Goal: Task Accomplishment & Management: Complete application form

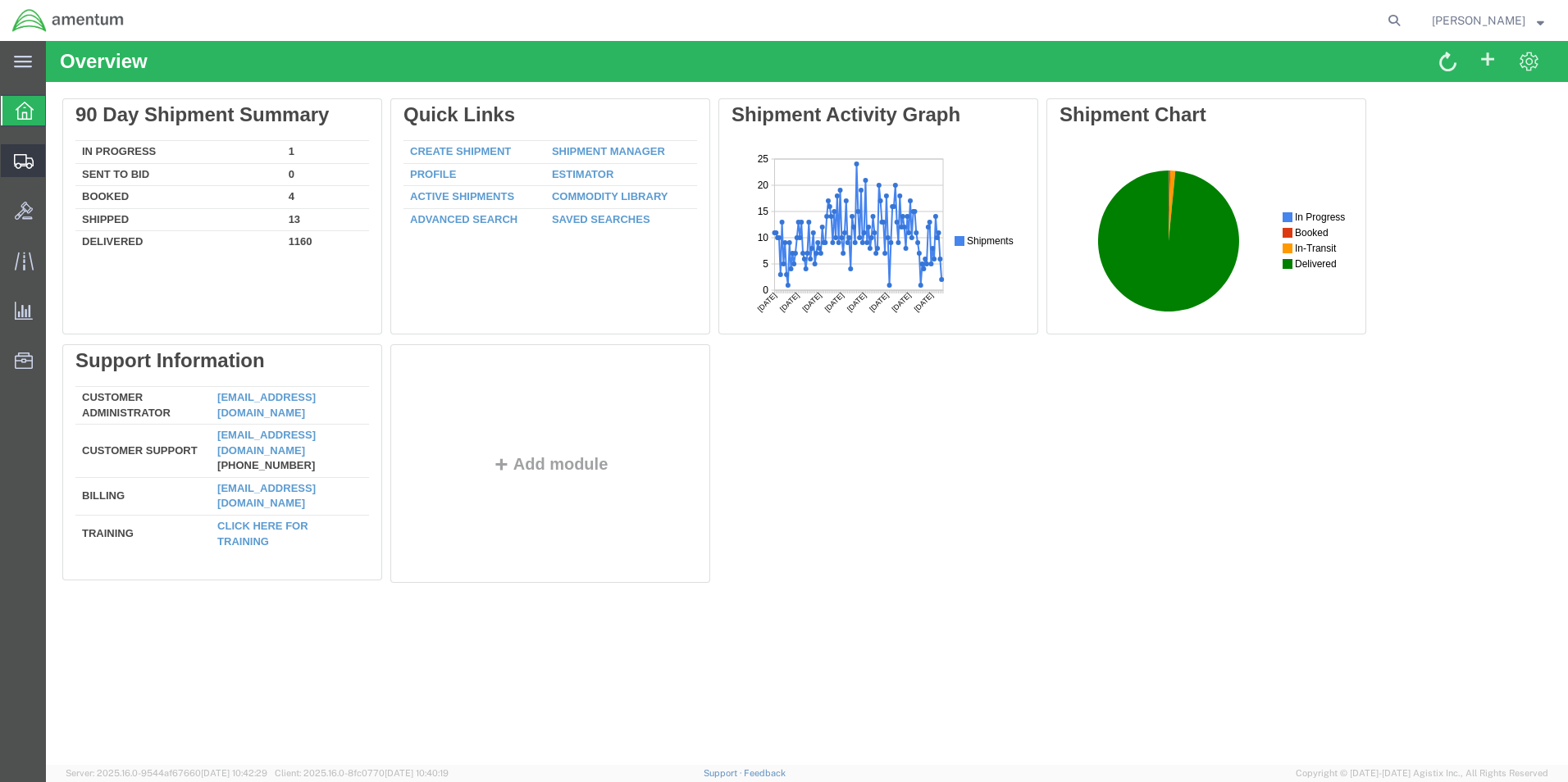
click at [0, 0] on span "Create Shipment" at bounding box center [0, 0] width 0 height 0
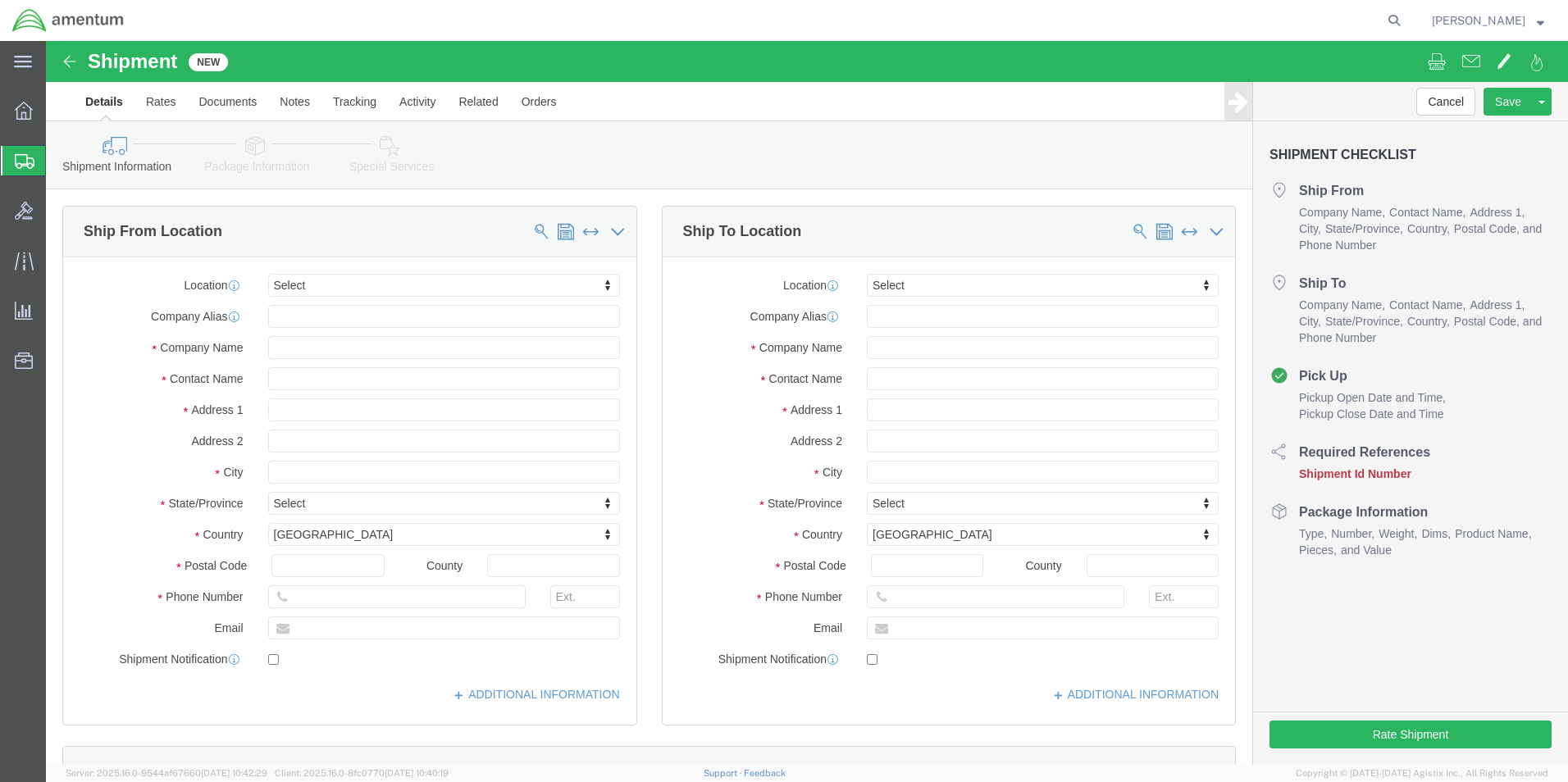
select select
click at [1382, 15] on icon at bounding box center [1393, 20] width 23 height 23
type input "391919676202"
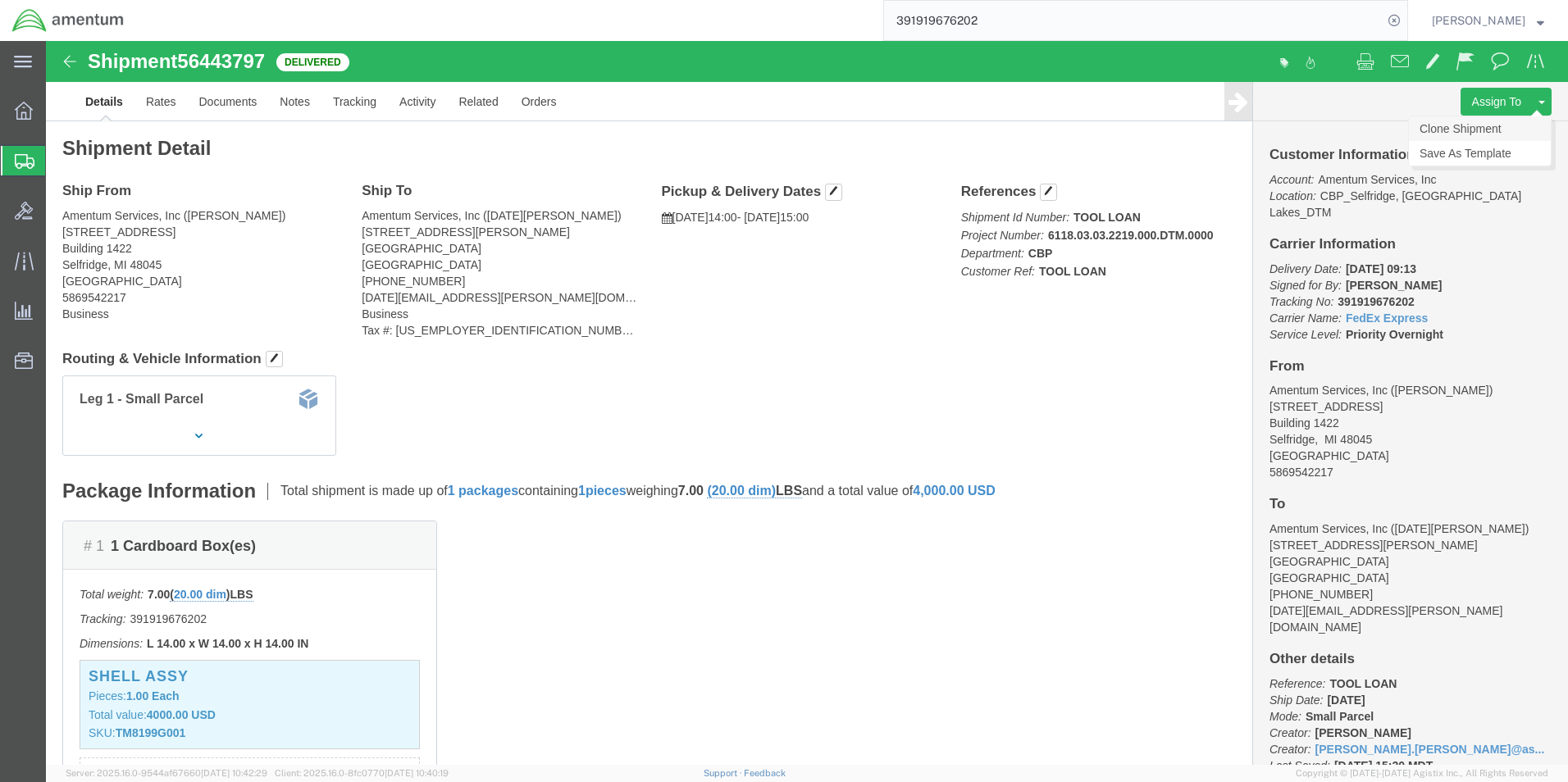
click link "Clone Shipment"
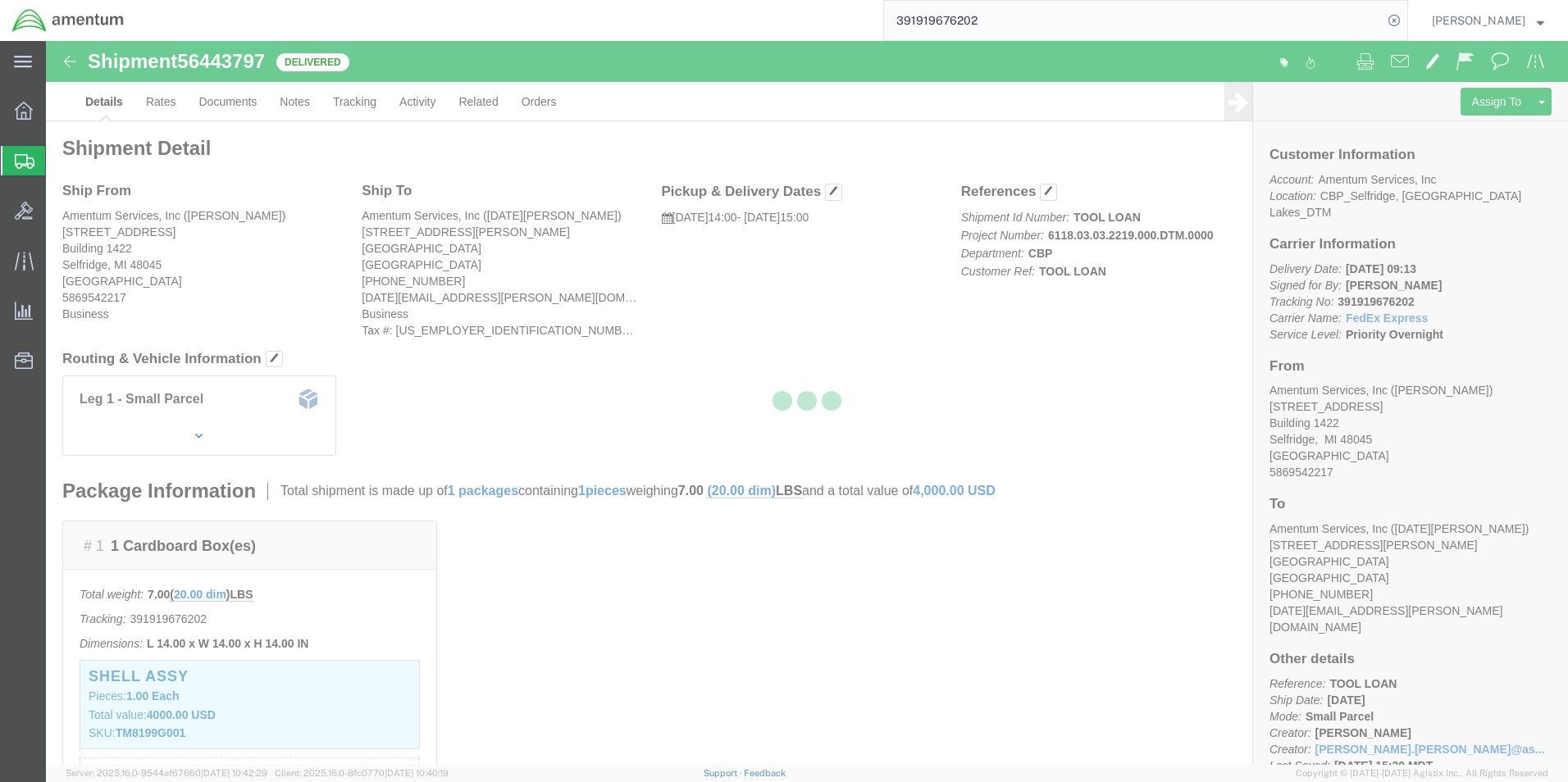
select select "49939"
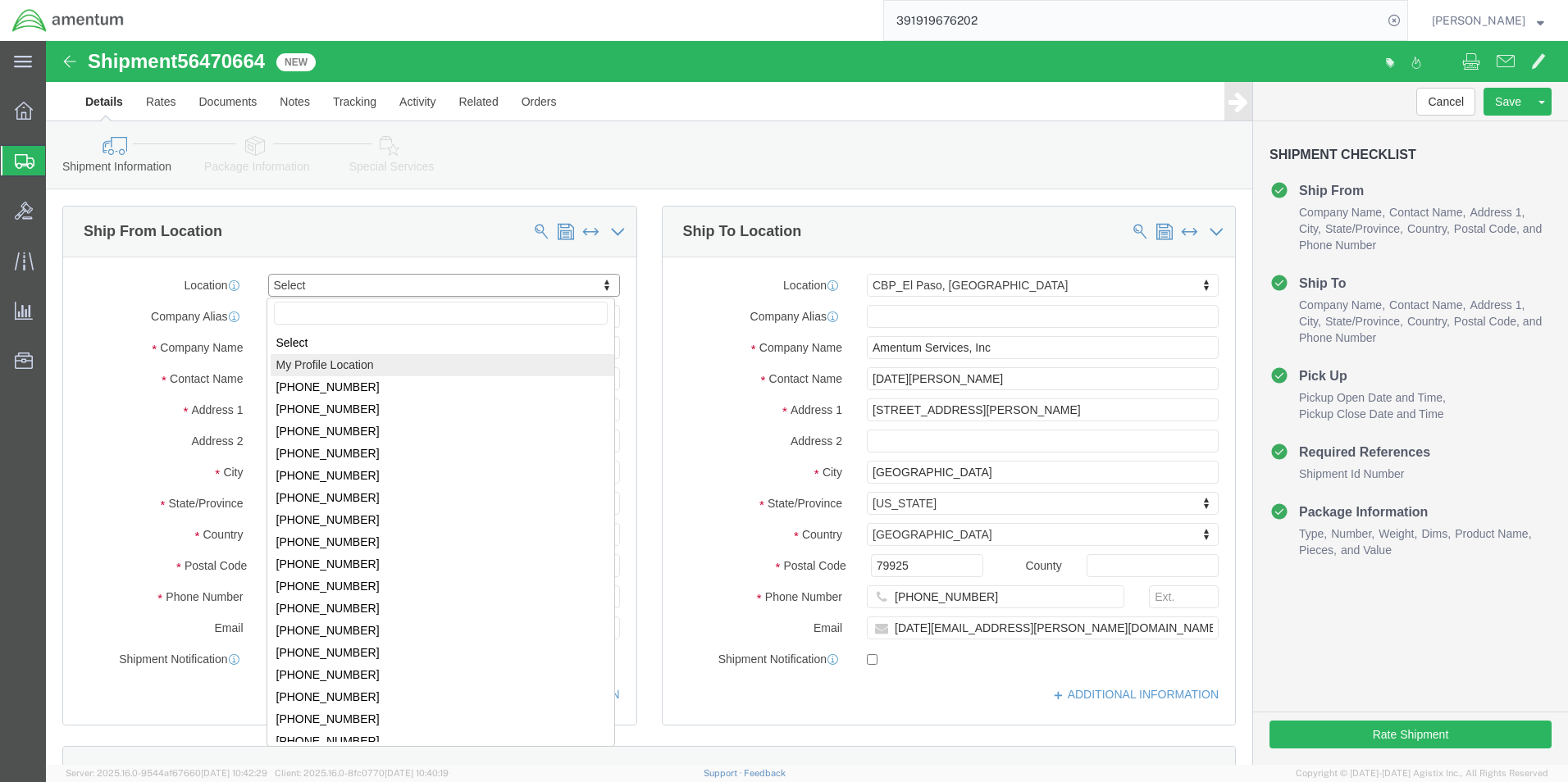
select select "MYPROFILE"
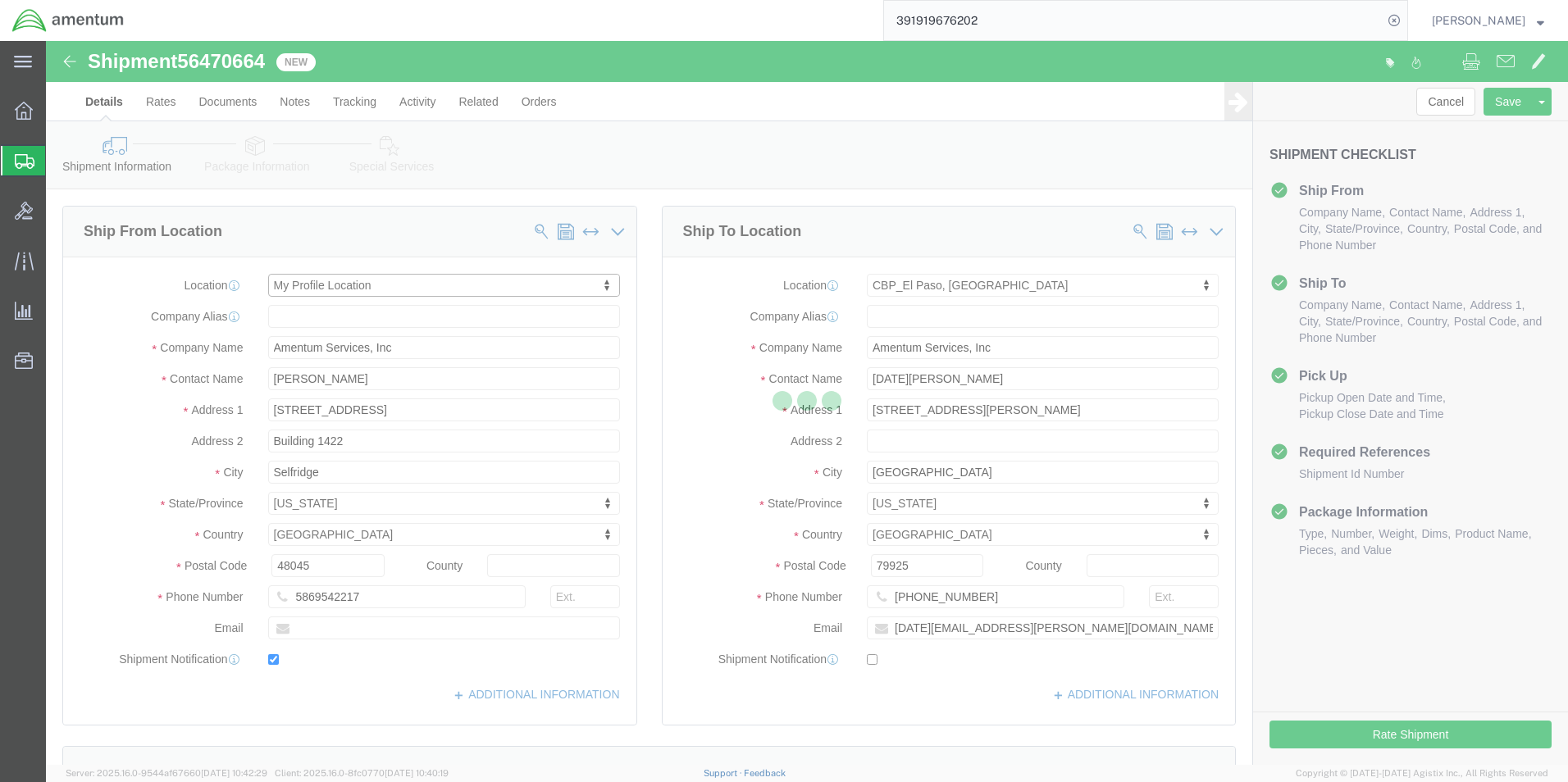
type input "Amentum Services, Inc."
type input "[PERSON_NAME]"
type input "[STREET_ADDRESS][PERSON_NAME]"
type input "[GEOGRAPHIC_DATA]"
type input "79925"
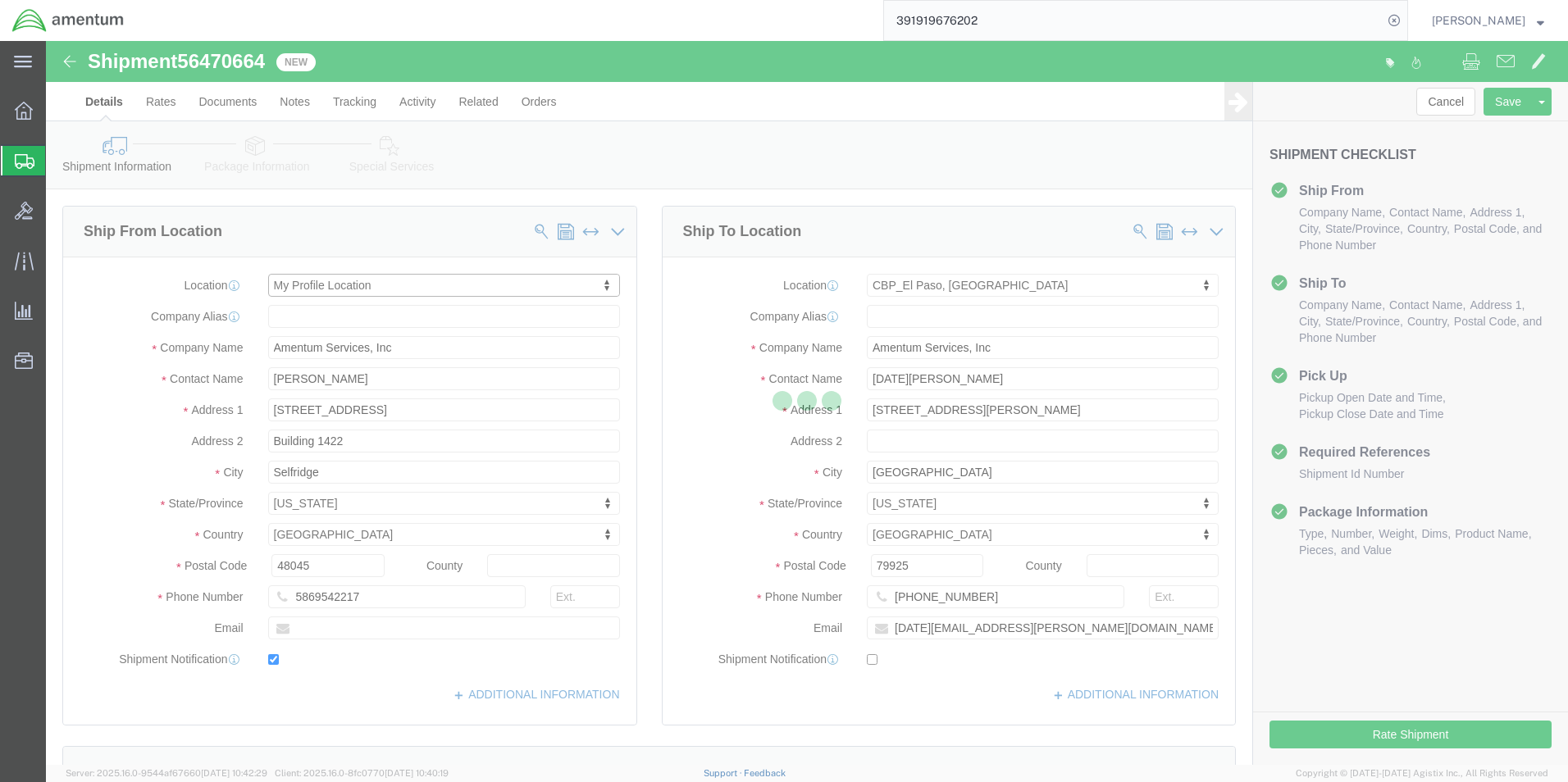
type input "[PHONE_NUMBER]"
type input "[PERSON_NAME][EMAIL_ADDRESS][DOMAIN_NAME]"
checkbox input "true"
select select "[GEOGRAPHIC_DATA]"
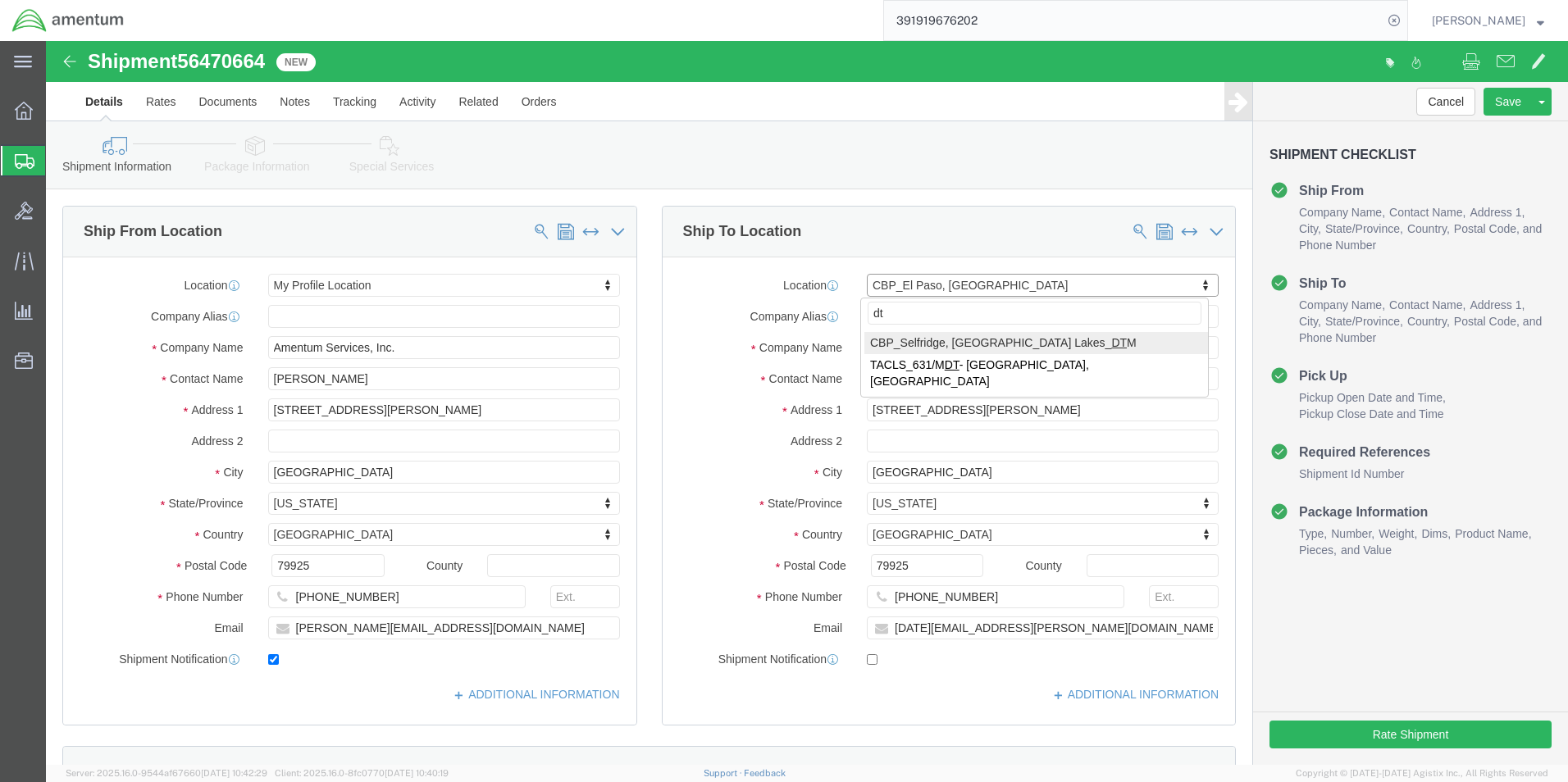
type input "dtm"
select select "49921"
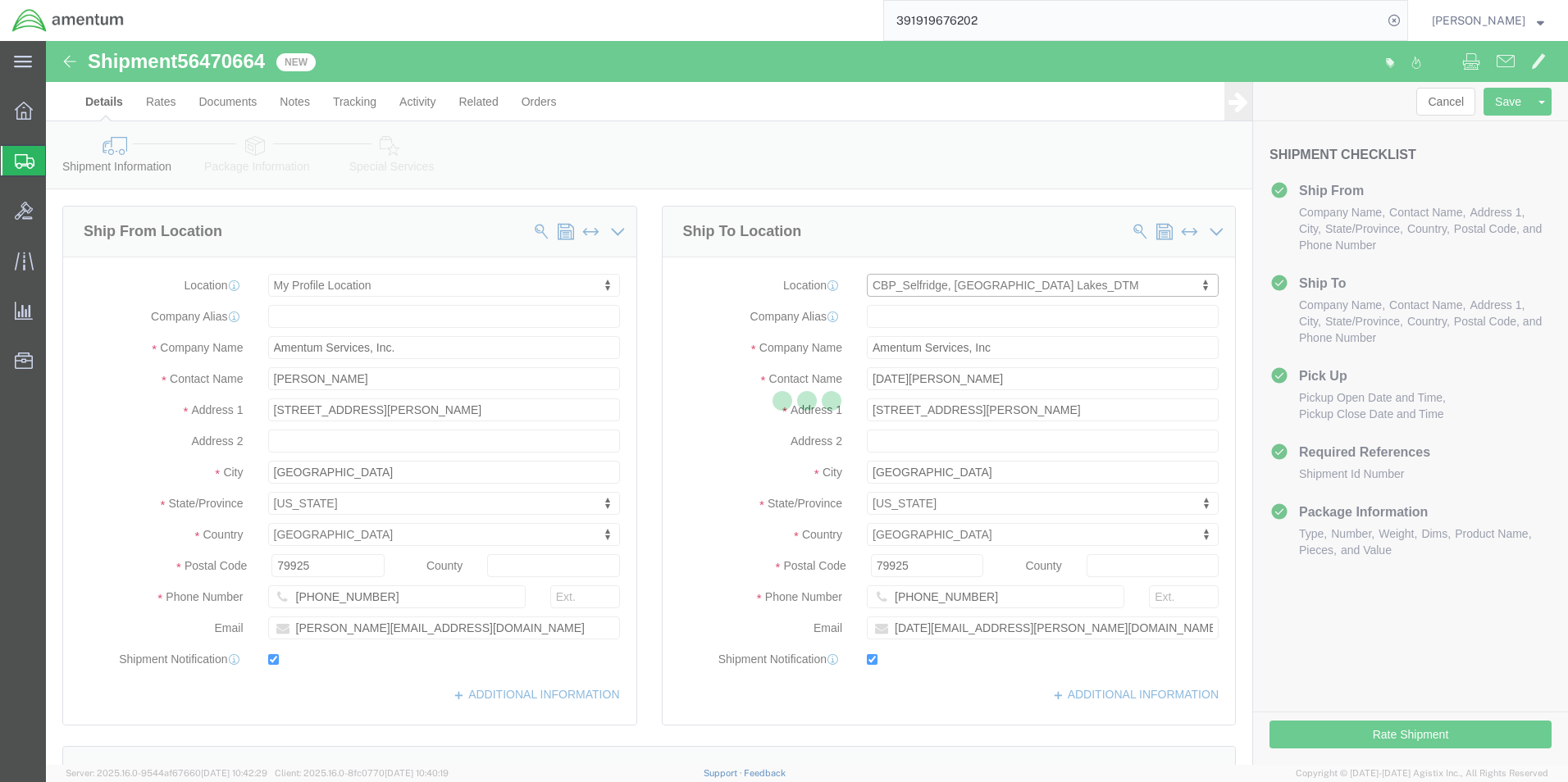
type input "[PERSON_NAME]"
type input "[STREET_ADDRESS]"
type input "Building 1422"
type input "Selfridge"
type input "48045"
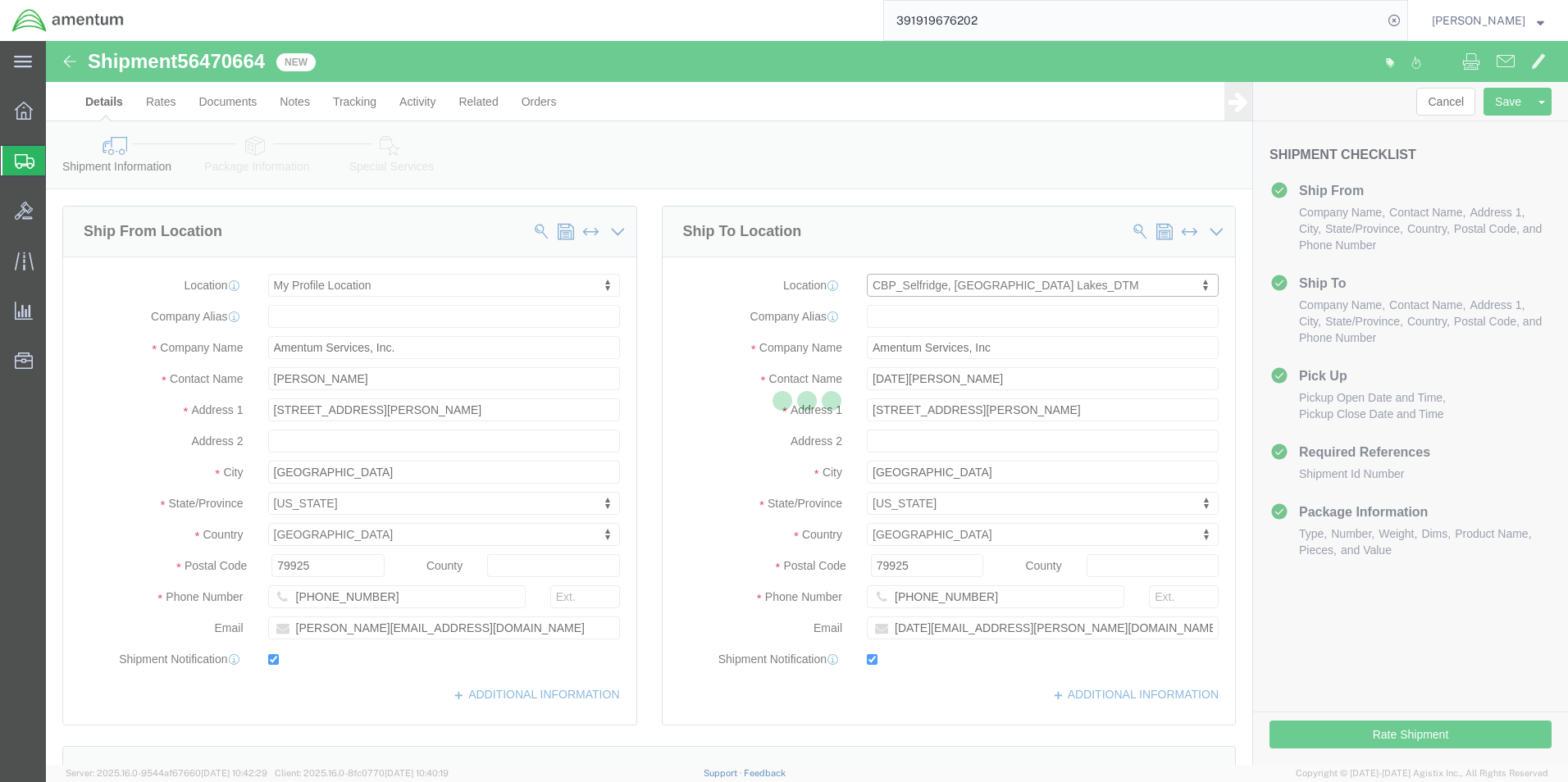
type input "[PHONE_NUMBER]"
type input "[PERSON_NAME][EMAIL_ADDRESS][PERSON_NAME][DOMAIN_NAME]"
checkbox input "true"
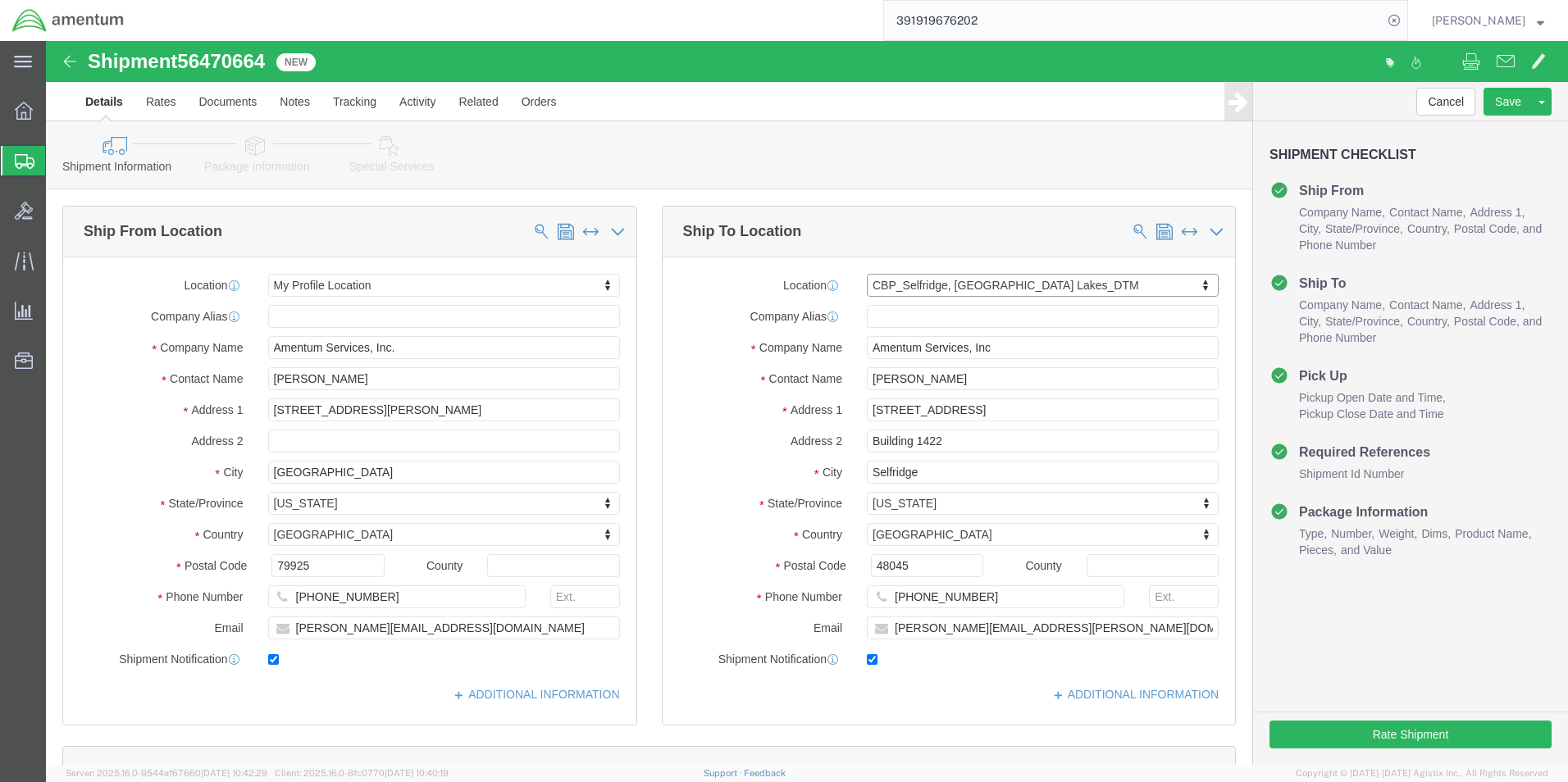
select select "MI"
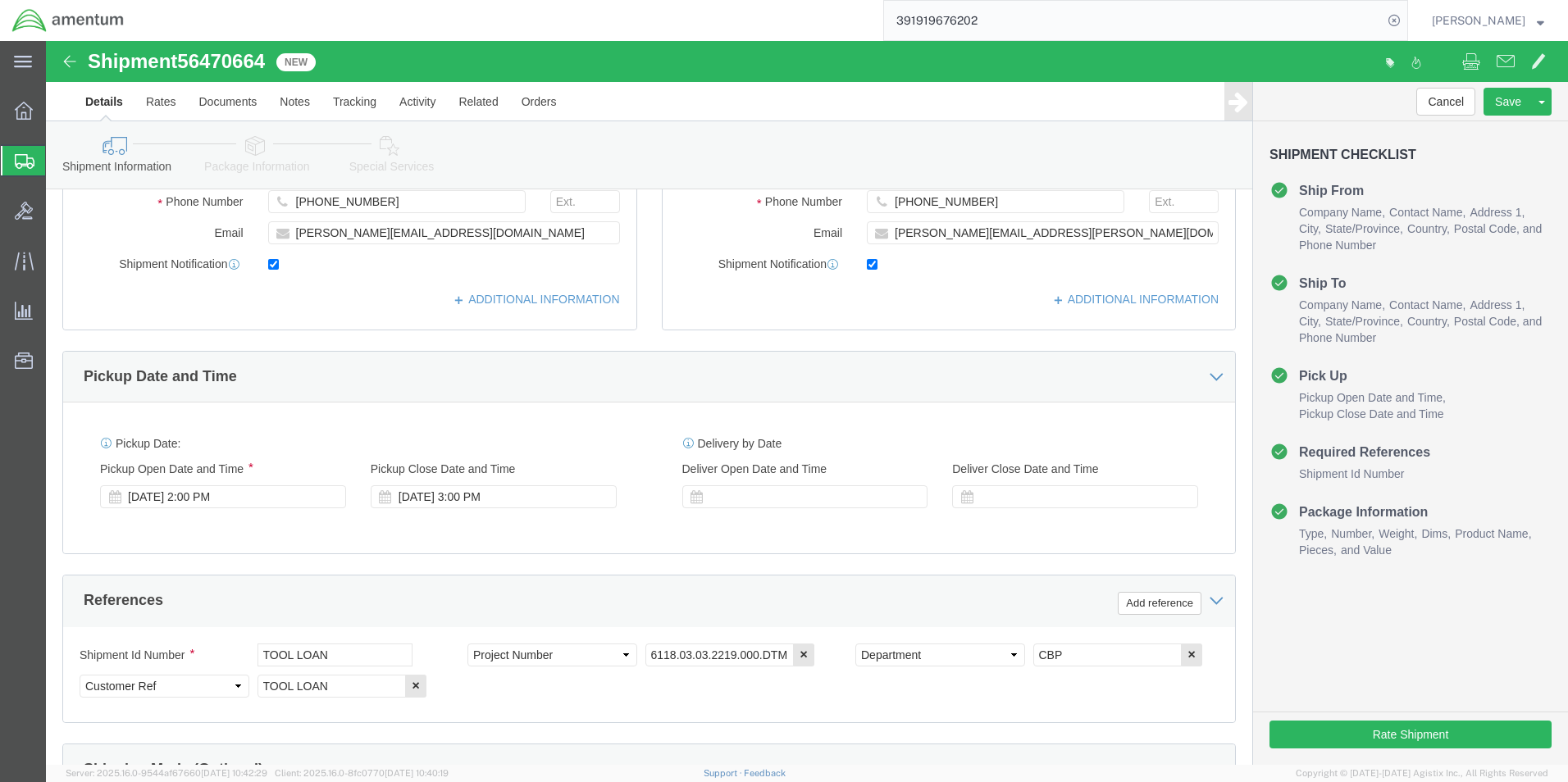
scroll to position [410, 0]
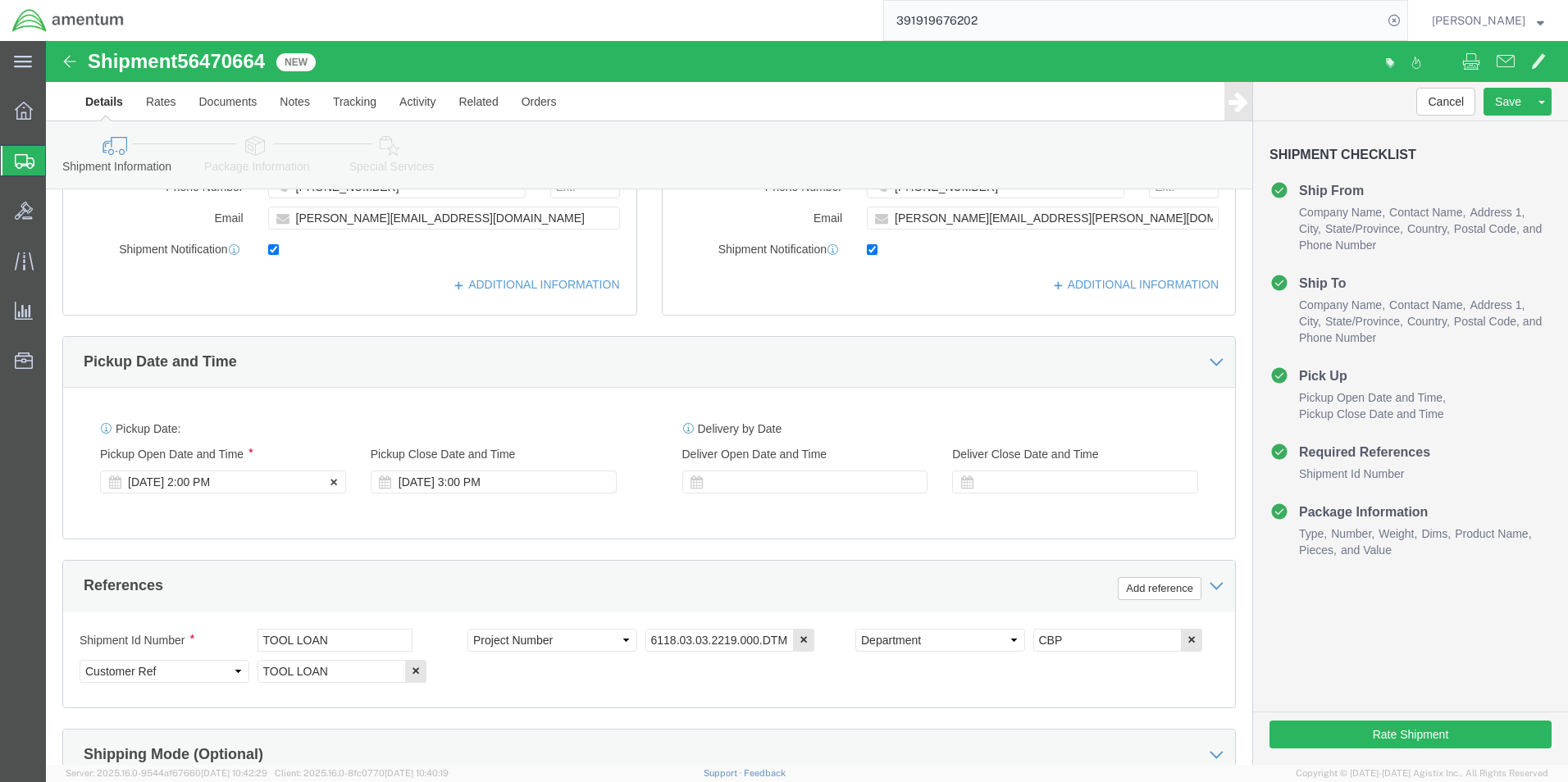
click div "[DATE] 2:00 PM"
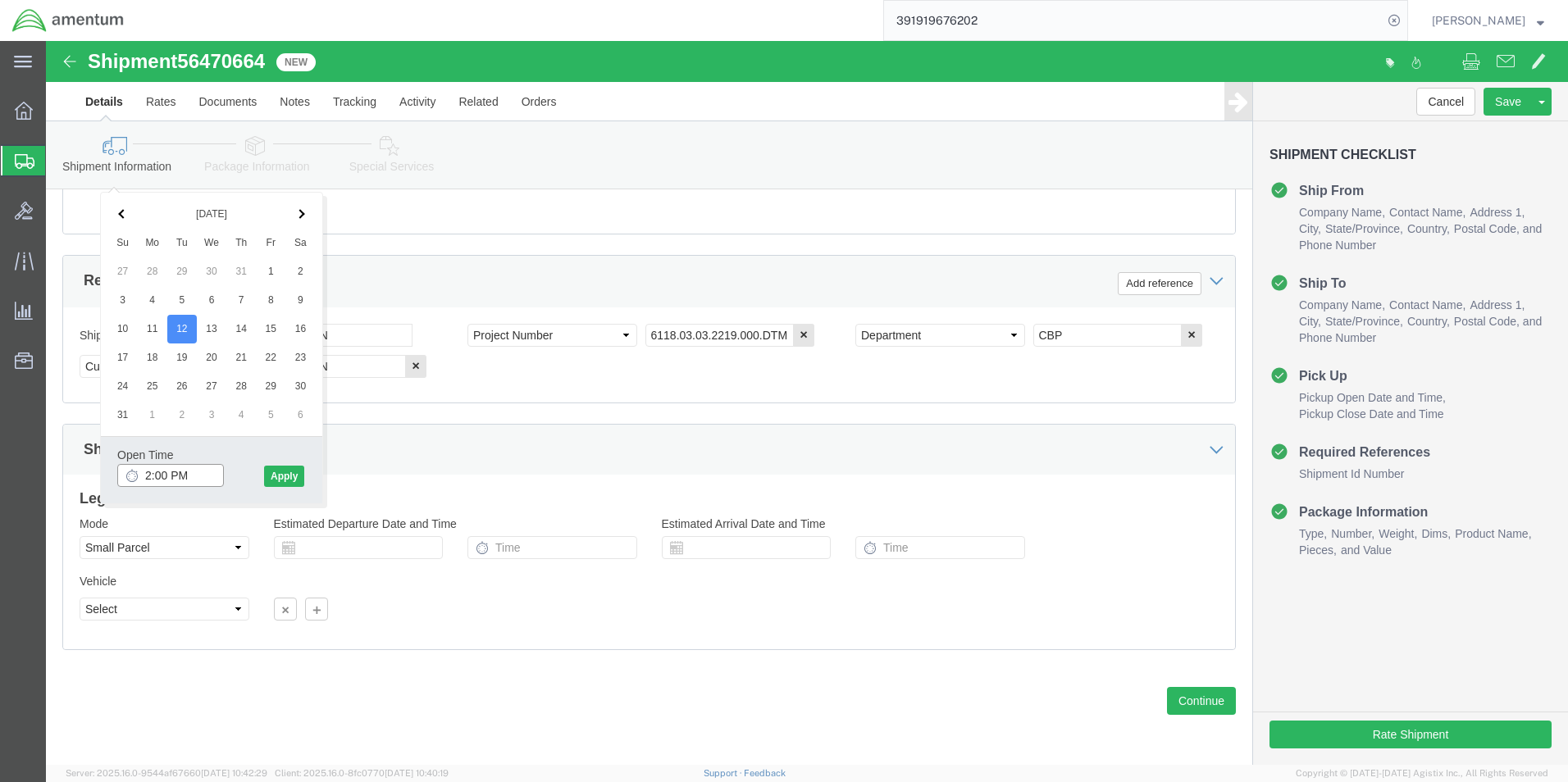
type input "2:30 PM"
click button "Apply"
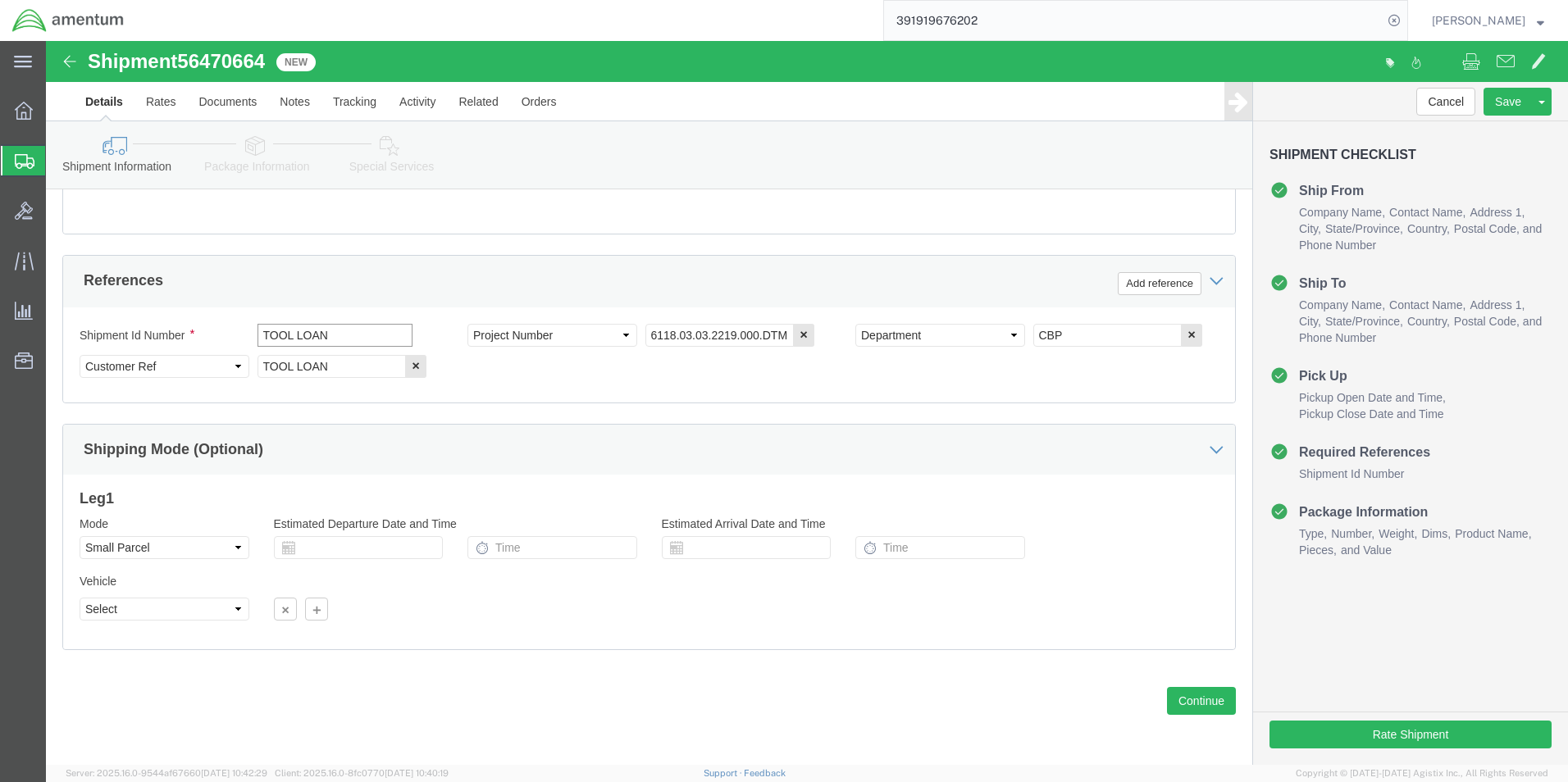
click input "TOOL LOAN"
type input "T"
type input "81225"
click input "6118.03.03.2219.000.DTM.0000"
type input "6118.03.03.2219.000.ELP.0000"
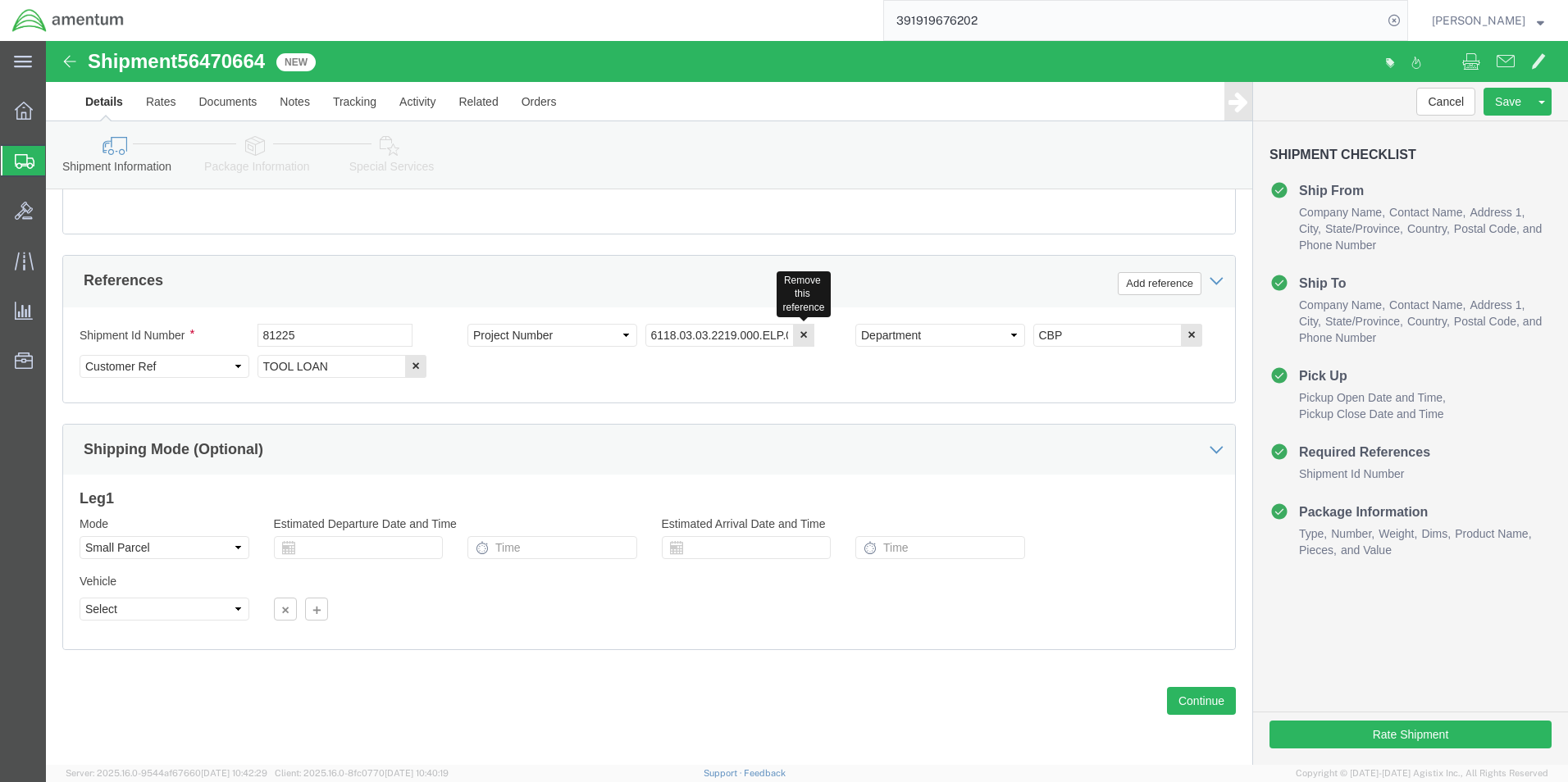
click div "Shipment Id Number 81225 Select Account Type Activity ID Airline Appointment Nu…"
click button "Continue"
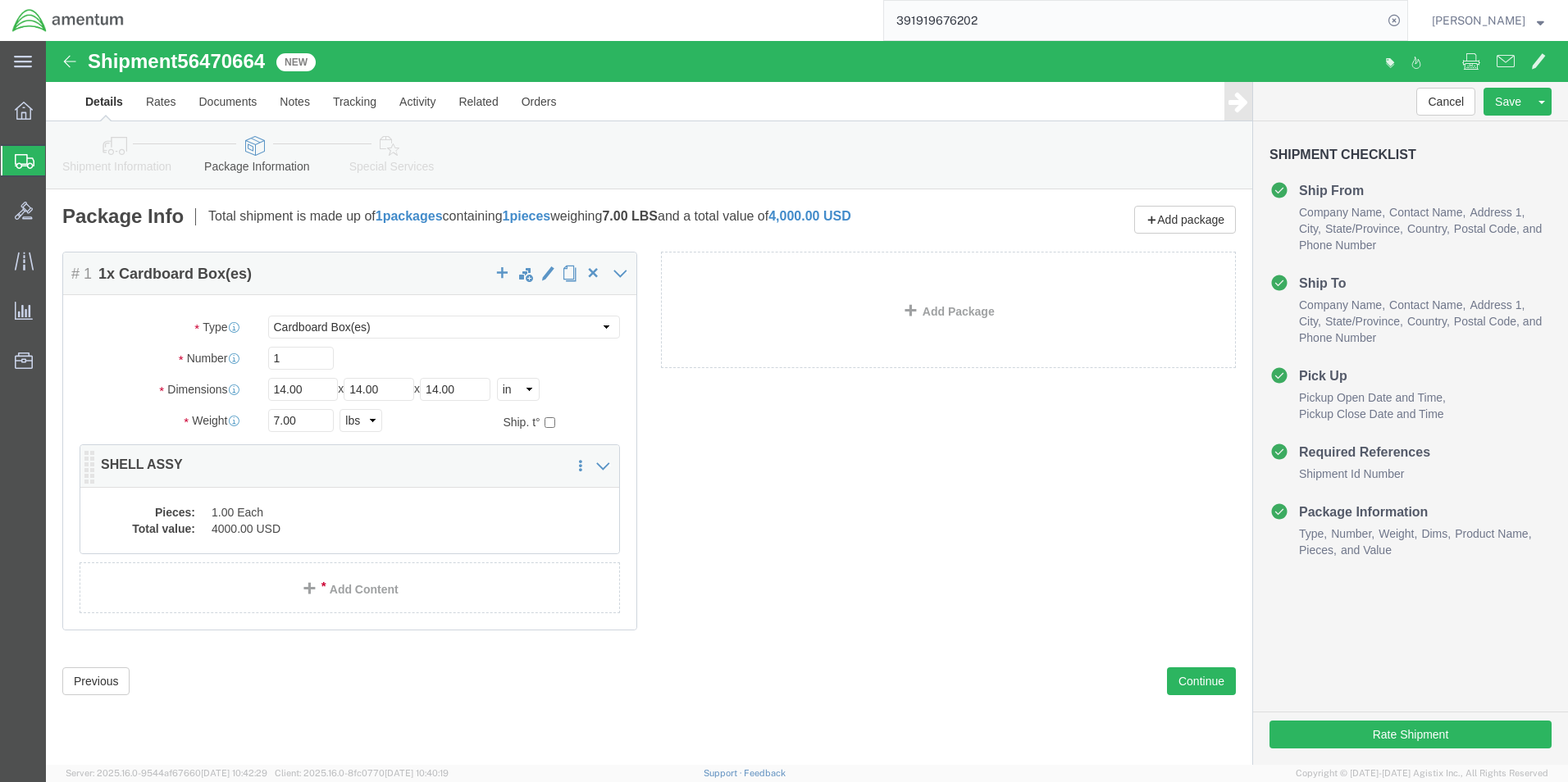
click dd "1.00 Each"
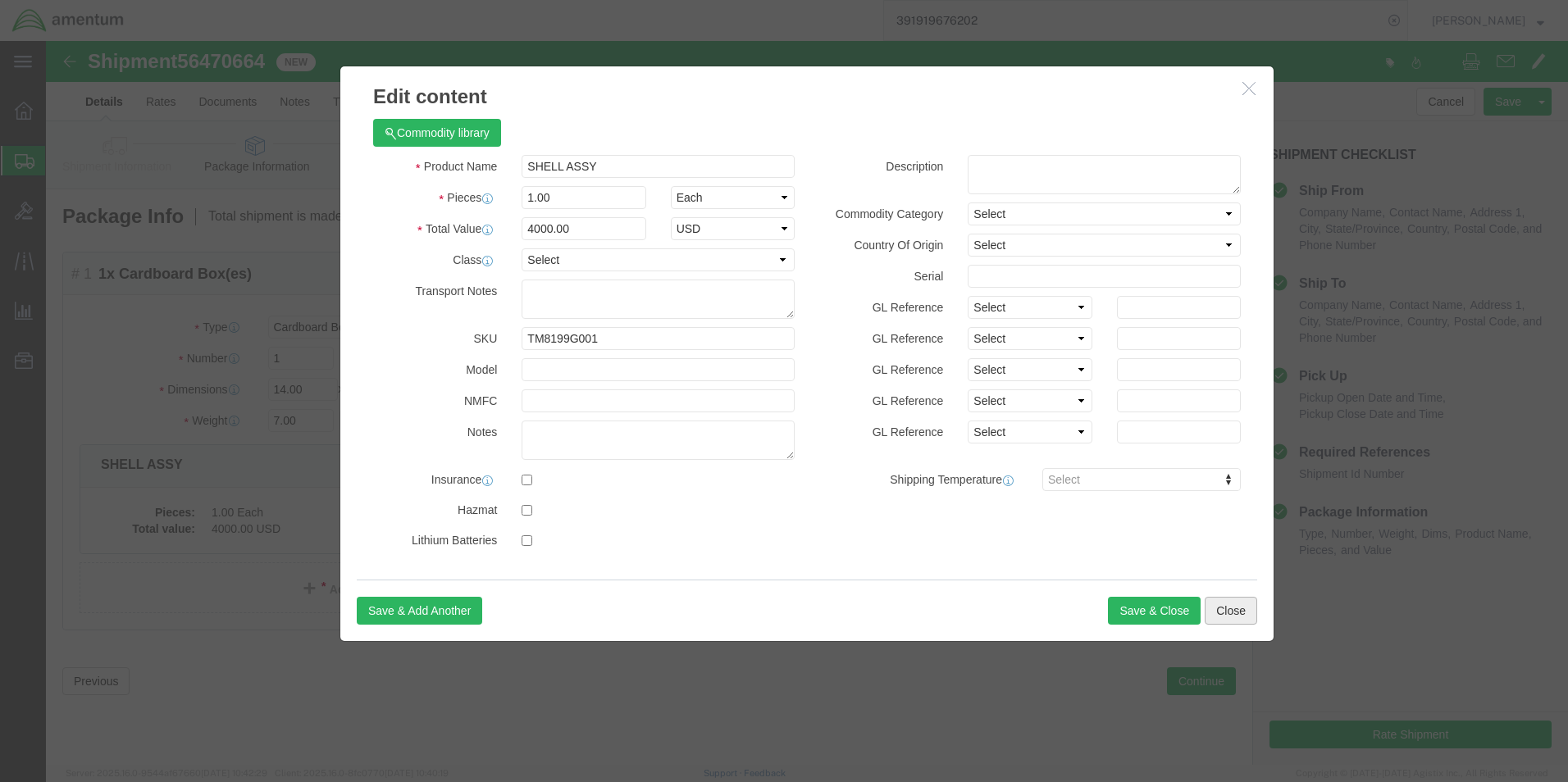
click button "Close"
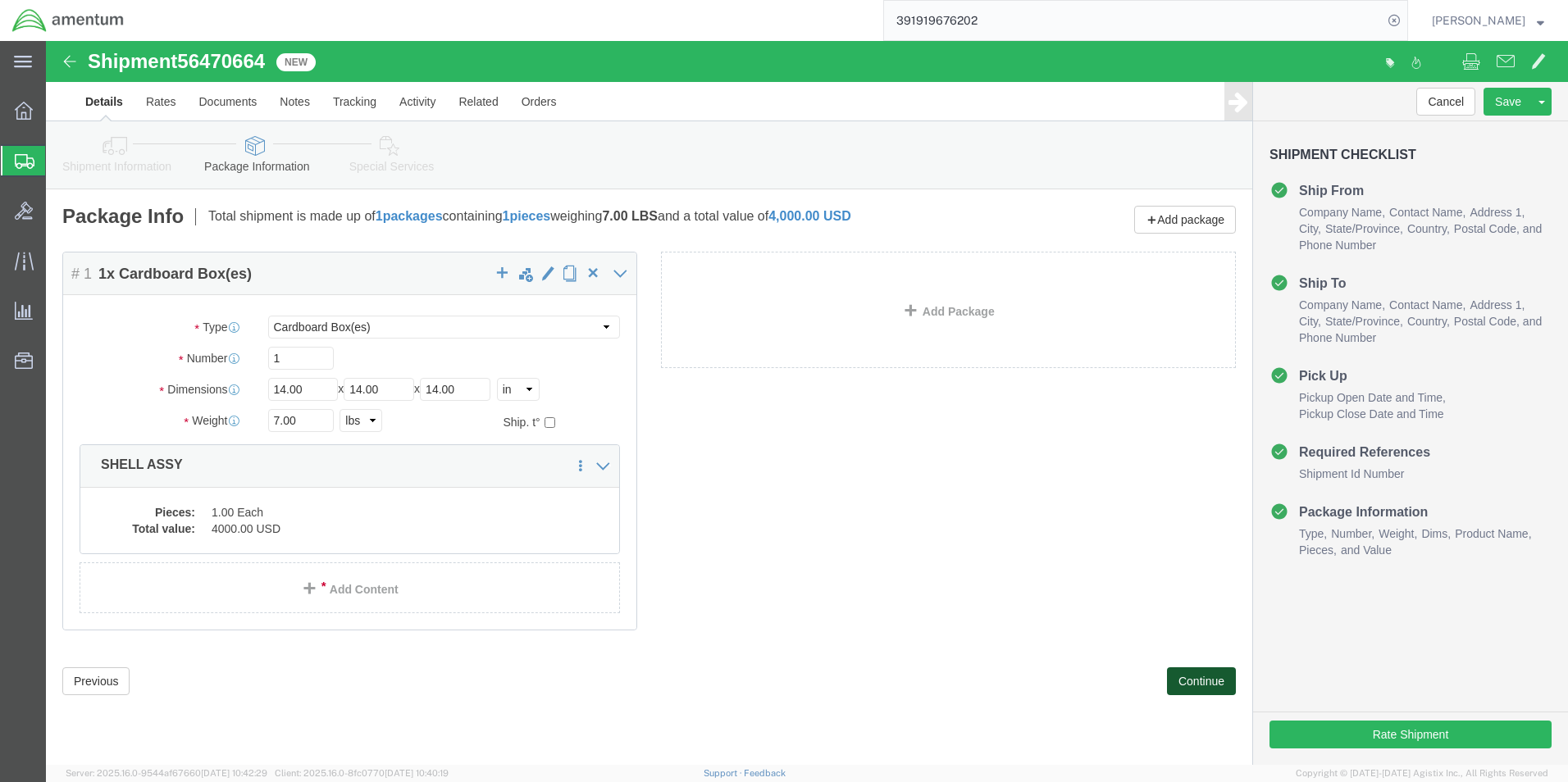
click button "Continue"
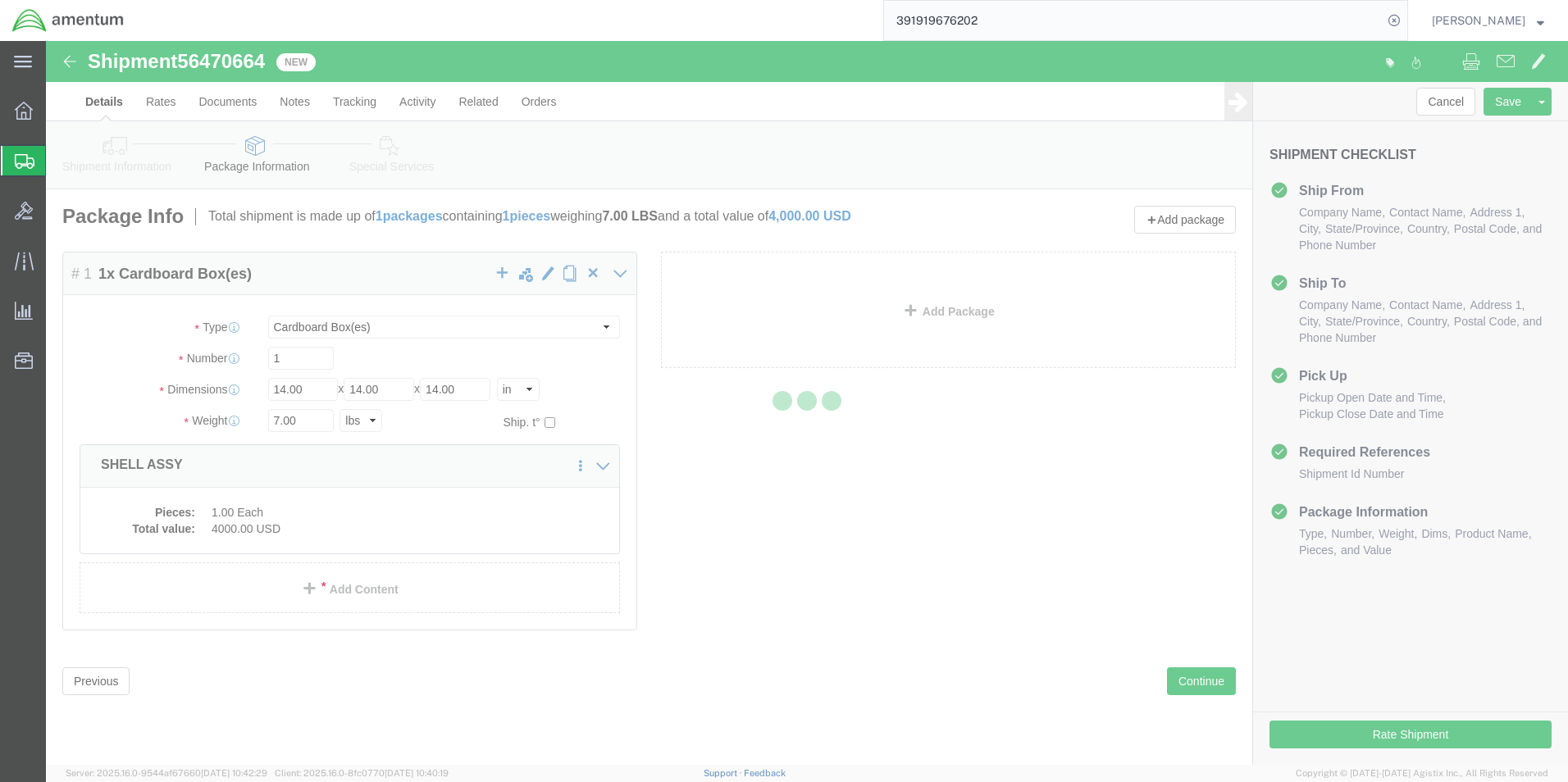
select select
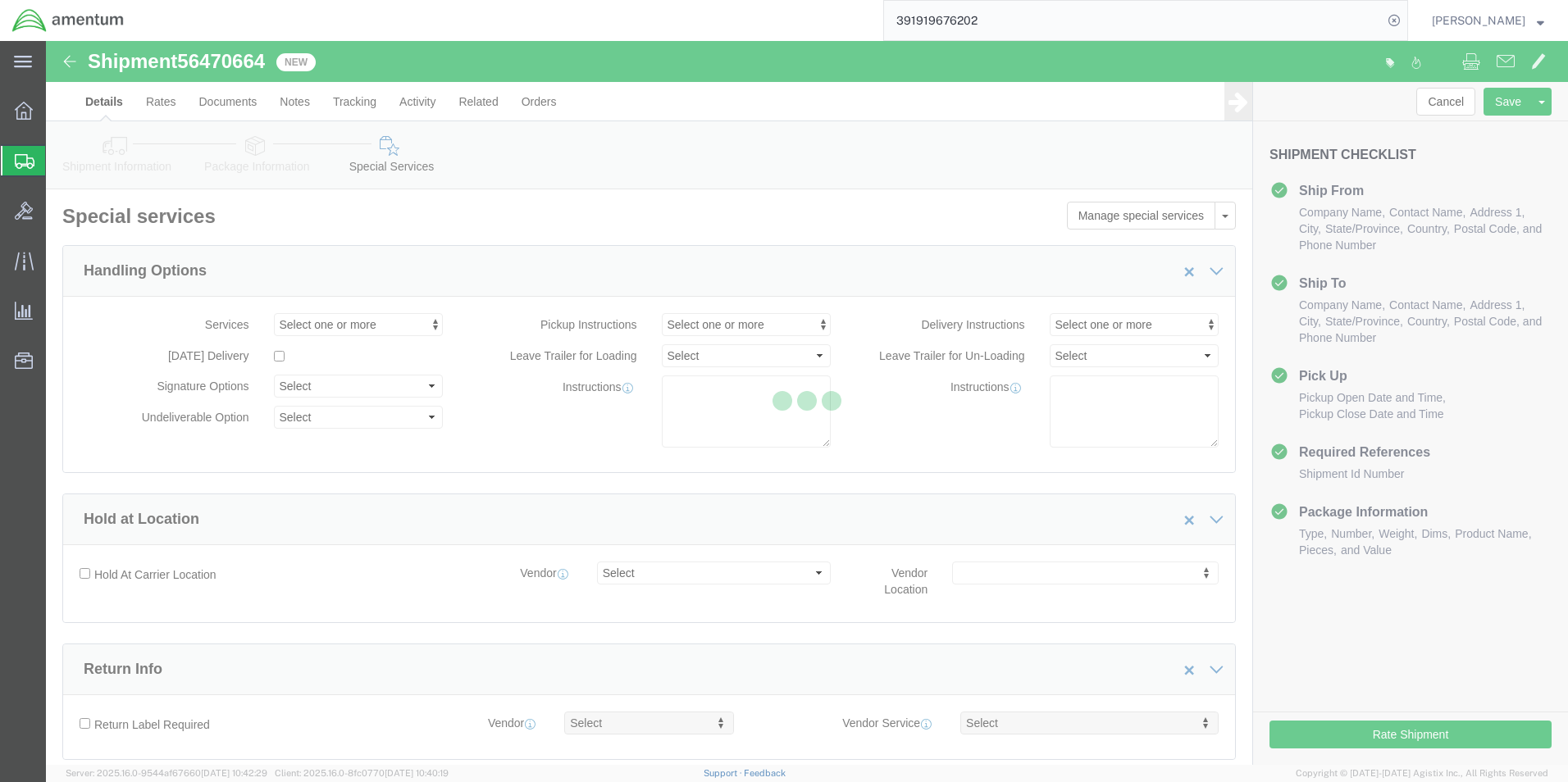
select select "DEPARTMENT"
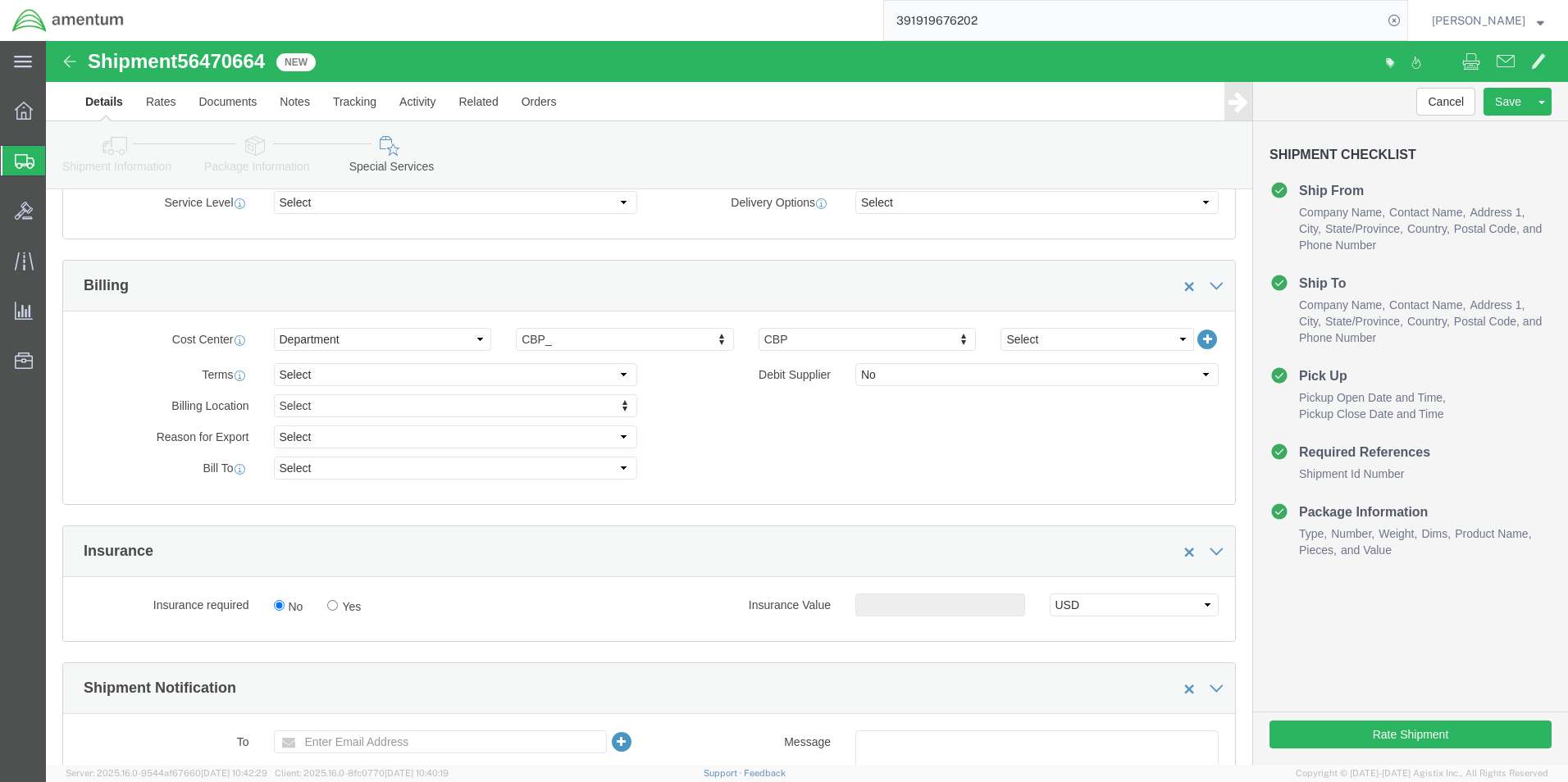
scroll to position [738, 0]
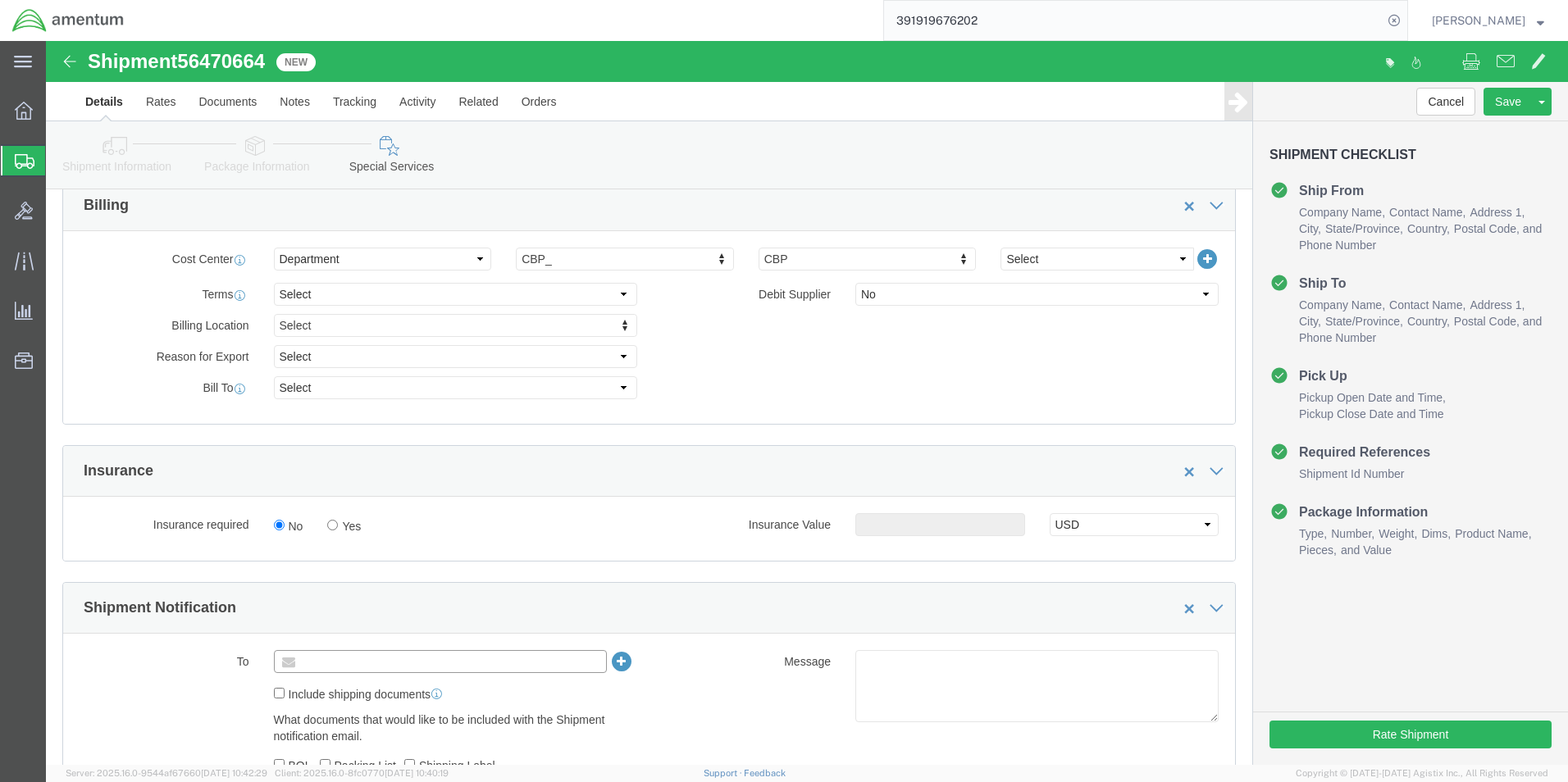
click input "text"
type input "[PERSON_NAME][EMAIL_ADDRESS][PERSON_NAME][DOMAIN_NAME]"
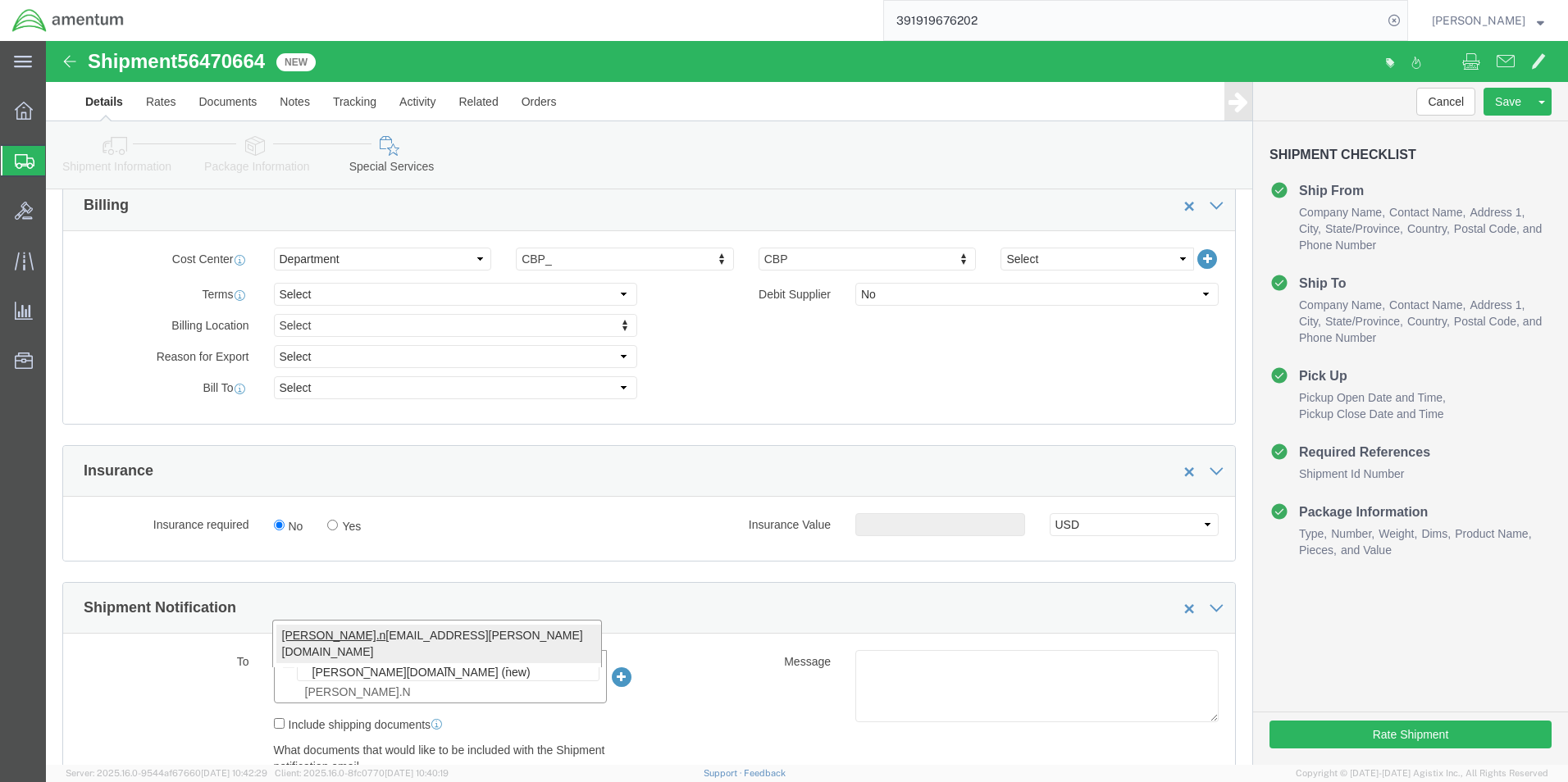
type input "[PERSON_NAME].N"
type input "[PERSON_NAME][EMAIL_ADDRESS][PERSON_NAME][DOMAIN_NAME],[PERSON_NAME][DOMAIN_NAM…"
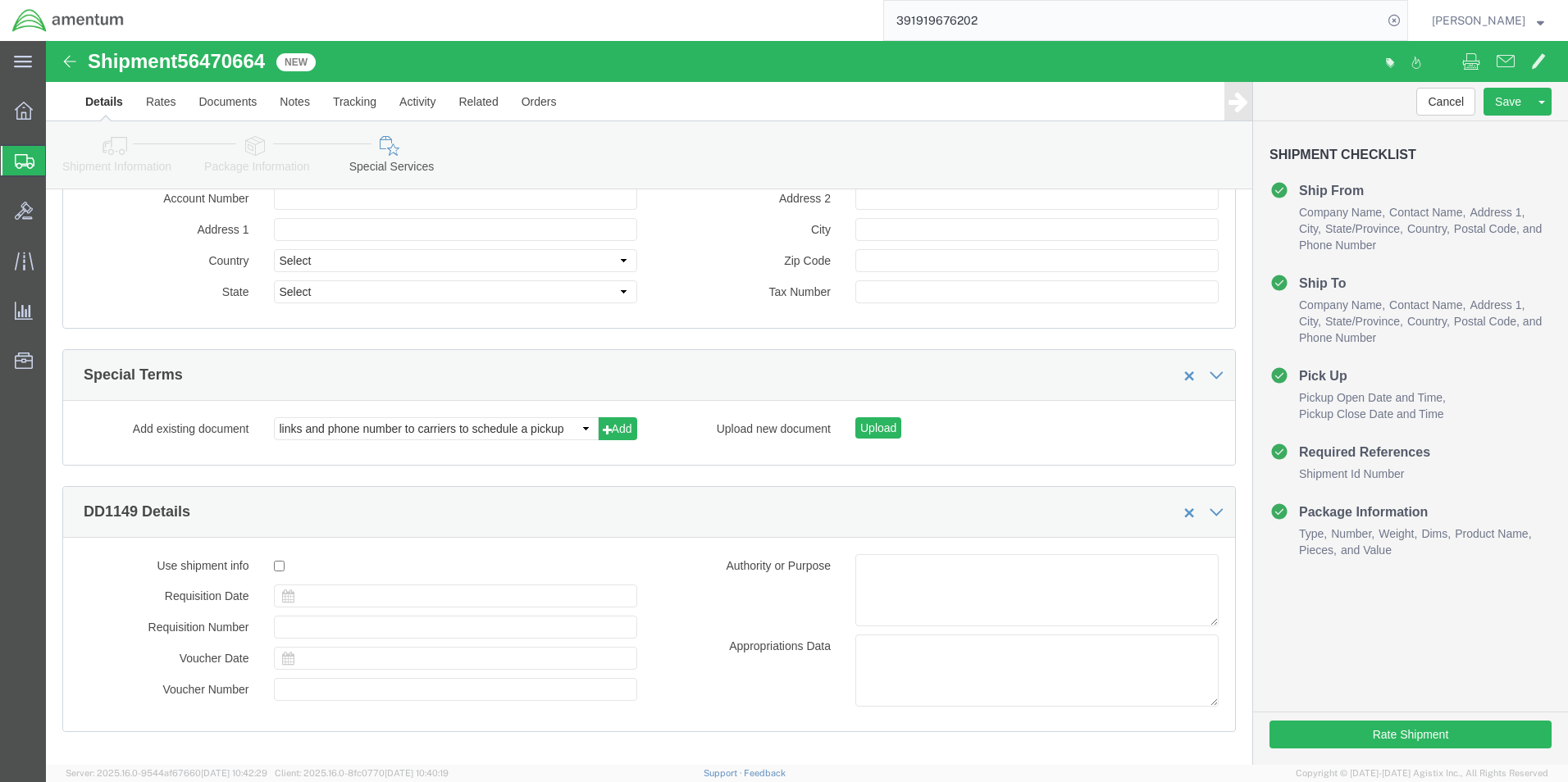
scroll to position [1938, 0]
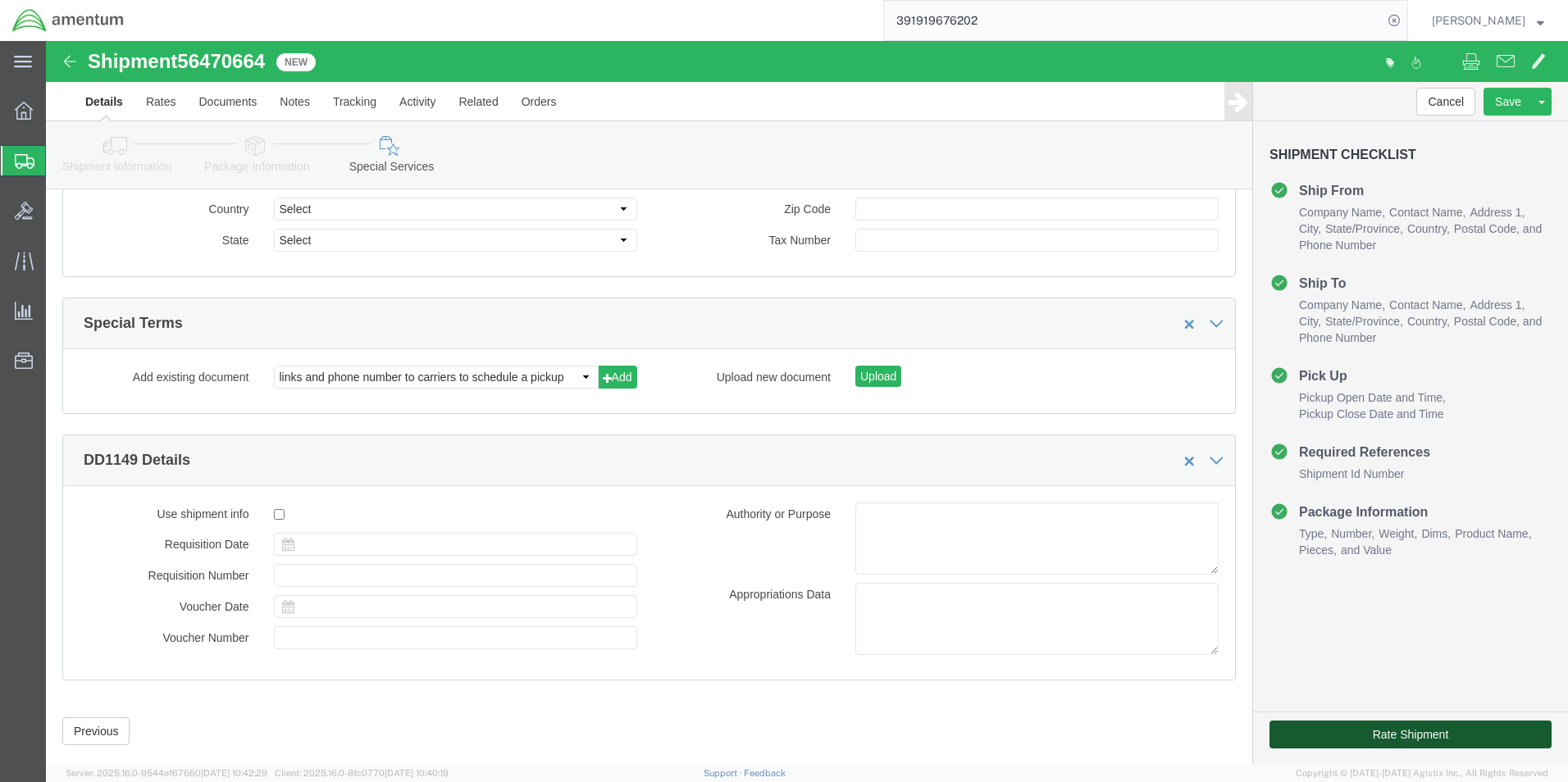
click button "Rate Shipment"
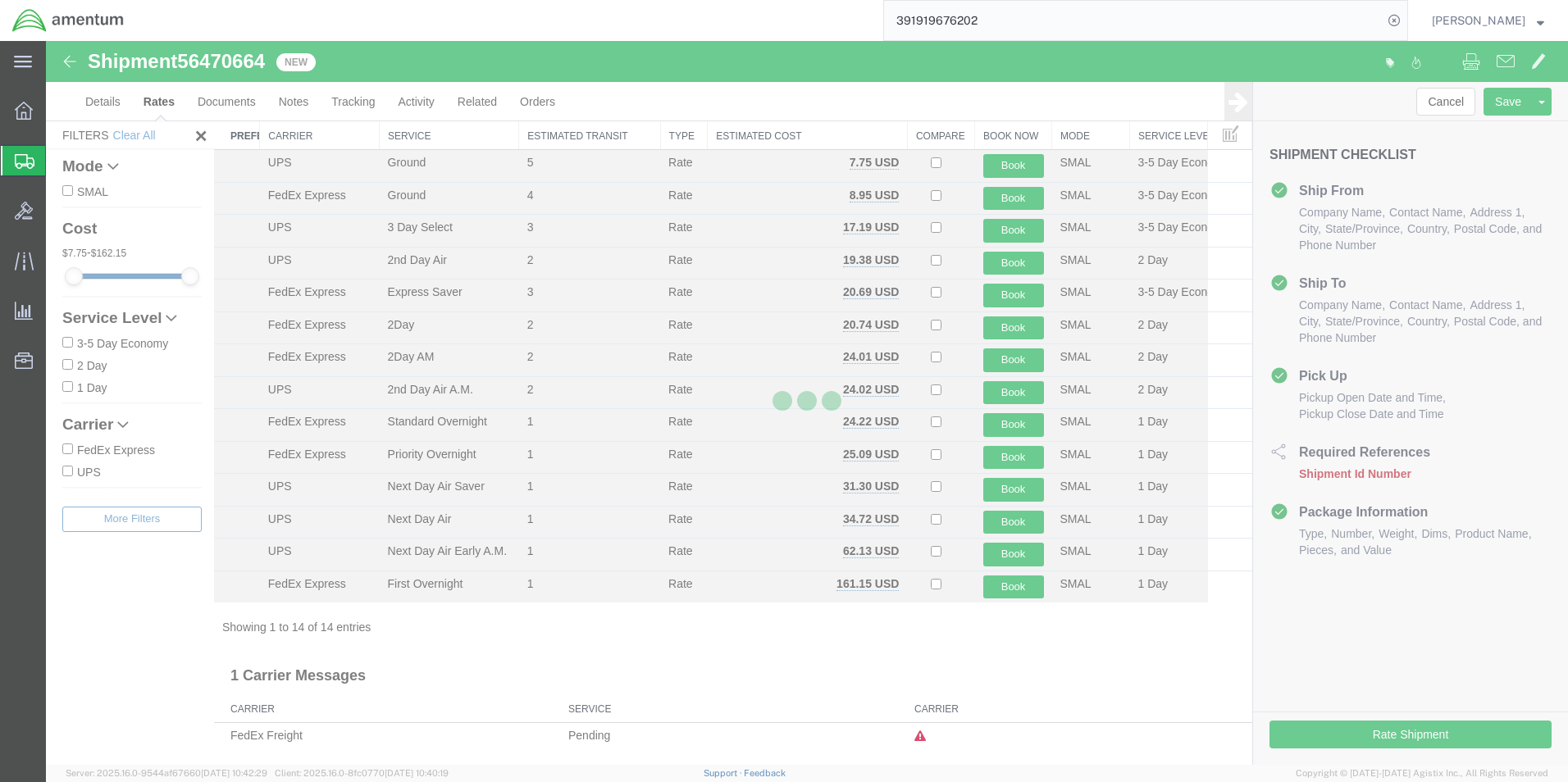
scroll to position [35, 0]
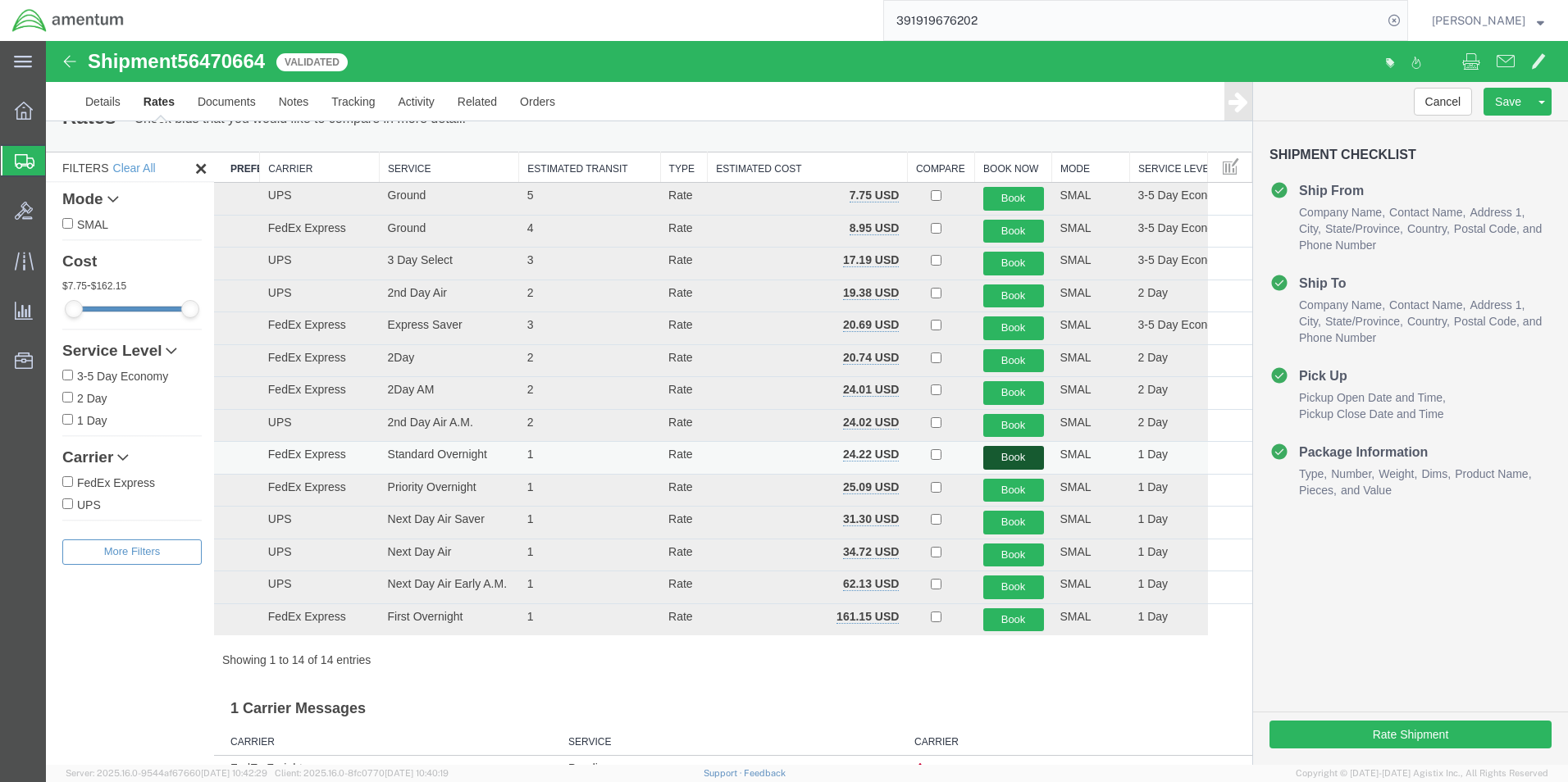
click at [1006, 456] on button "Book" at bounding box center [1013, 458] width 61 height 24
click at [1008, 456] on button "Book" at bounding box center [1013, 458] width 61 height 24
click at [992, 492] on button "Book" at bounding box center [1013, 491] width 61 height 24
click at [998, 485] on button "Book" at bounding box center [1013, 491] width 61 height 24
click at [1007, 484] on button "Book" at bounding box center [1013, 491] width 61 height 24
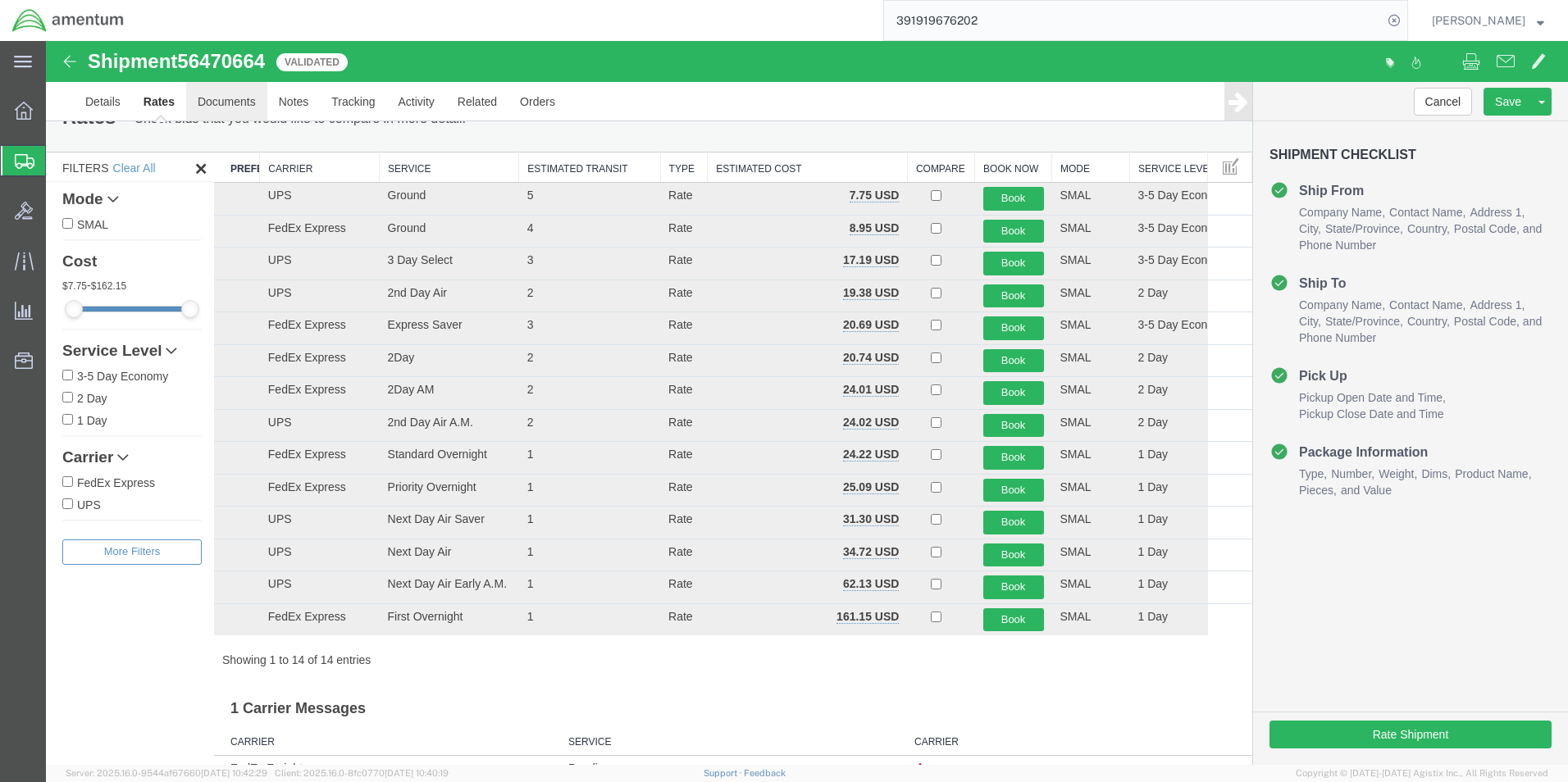
click at [217, 95] on link "Documents" at bounding box center [226, 101] width 81 height 39
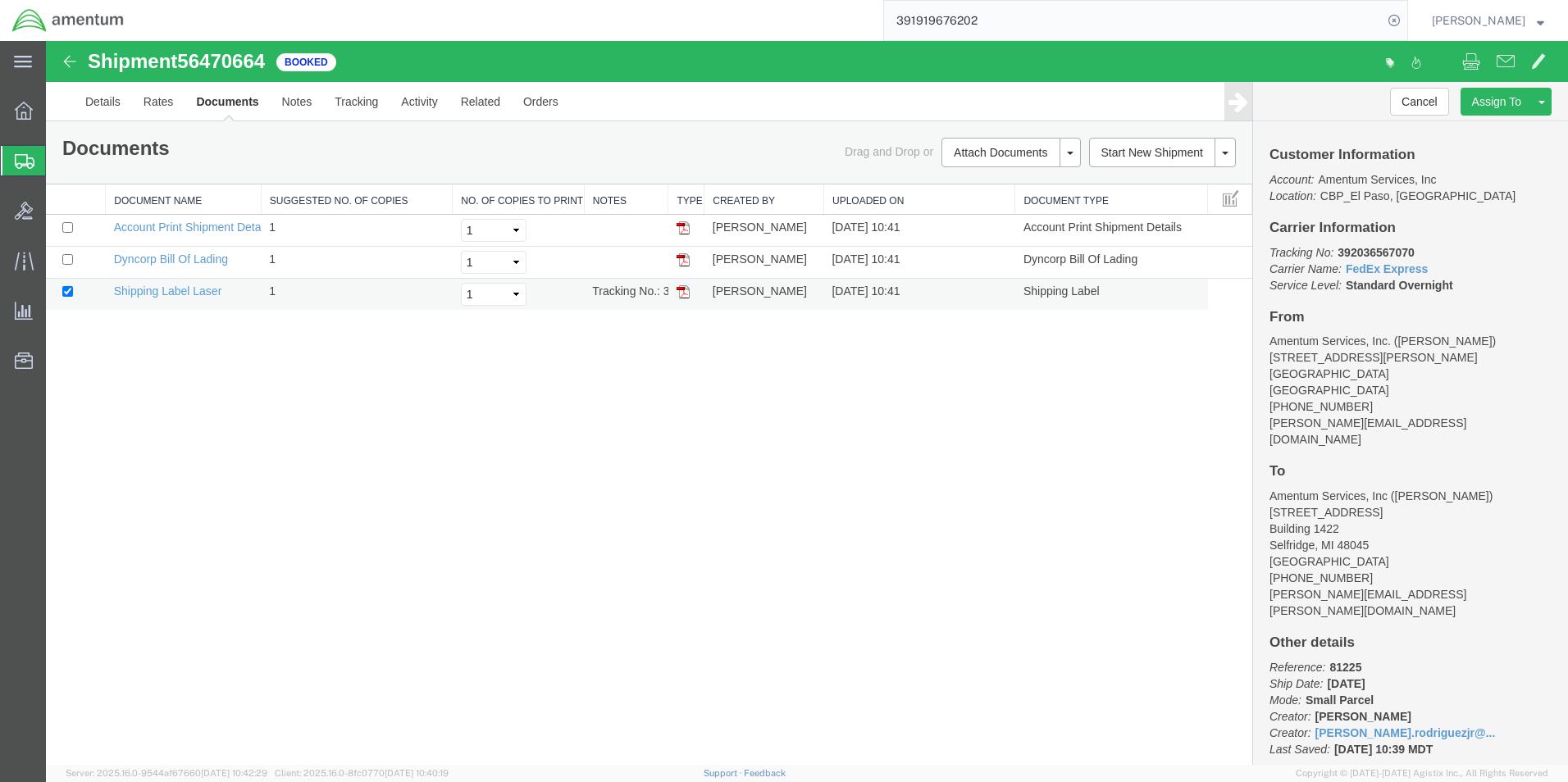
click at [682, 293] on img at bounding box center [682, 292] width 13 height 13
click at [107, 101] on link "Details" at bounding box center [103, 101] width 58 height 39
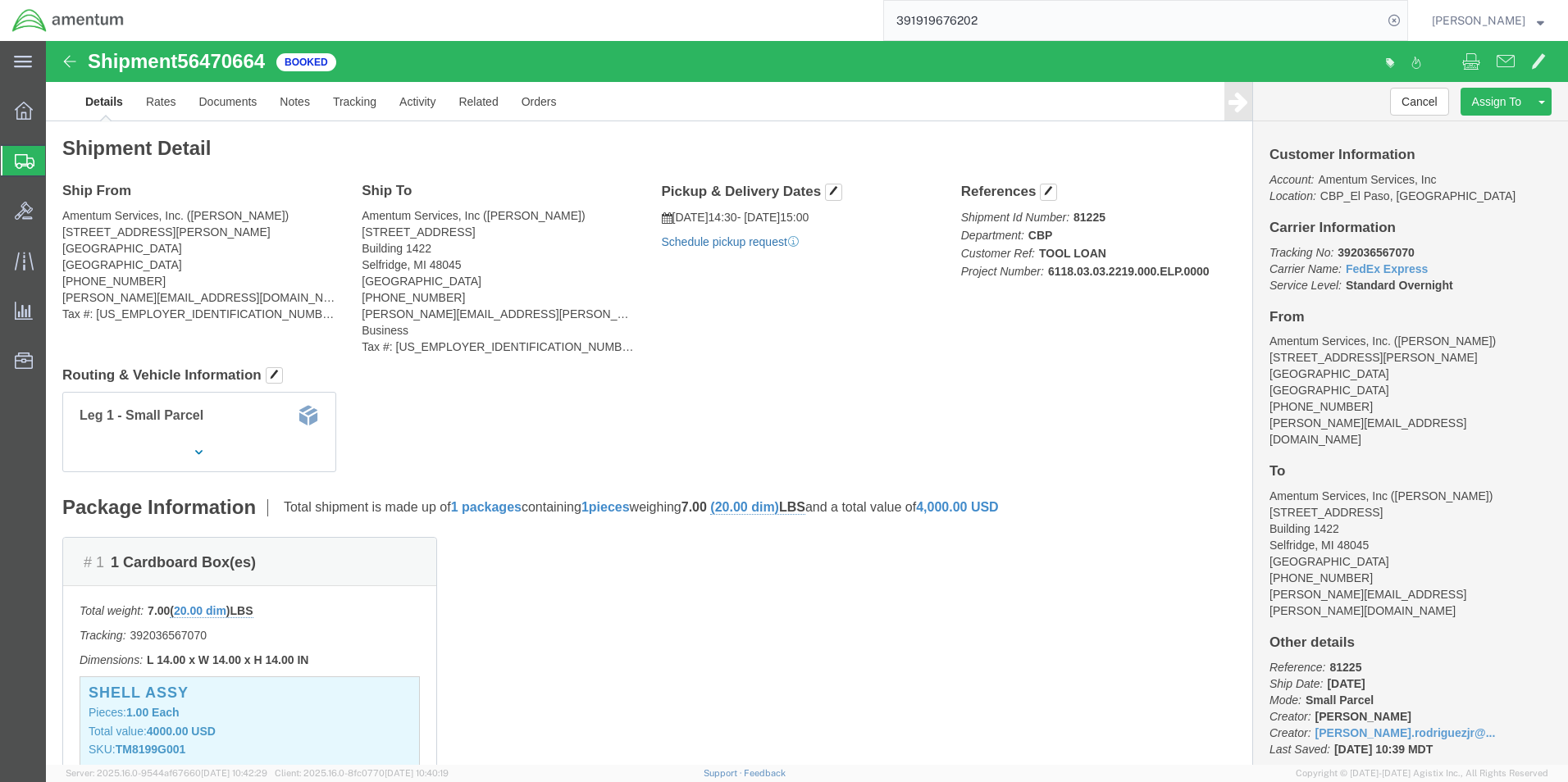
click link "Schedule pickup request"
click at [1542, 18] on strong "button" at bounding box center [1540, 20] width 8 height 6
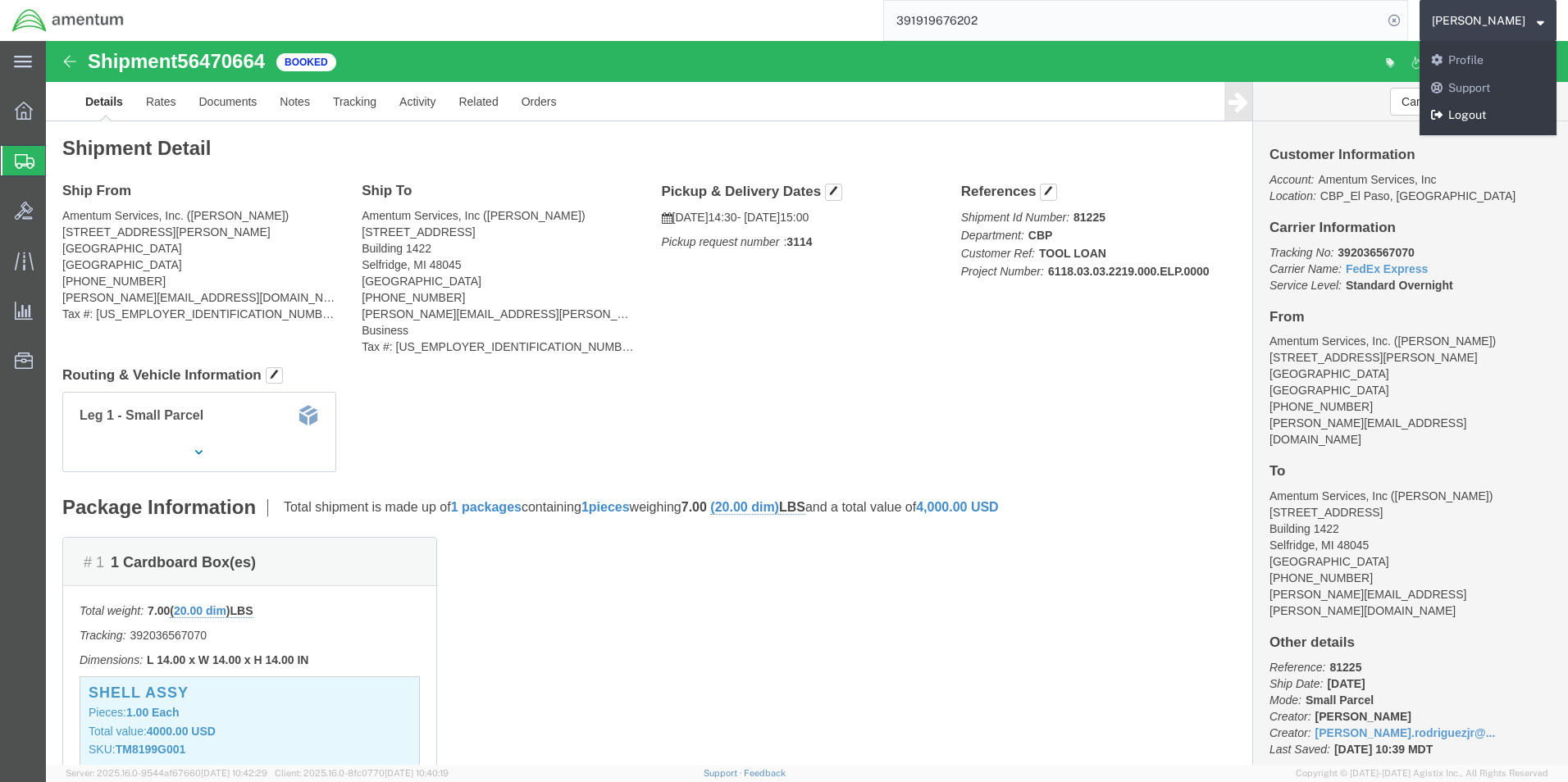
click at [1425, 113] on link "Logout" at bounding box center [1488, 115] width 137 height 28
